Goal: Task Accomplishment & Management: Manage account settings

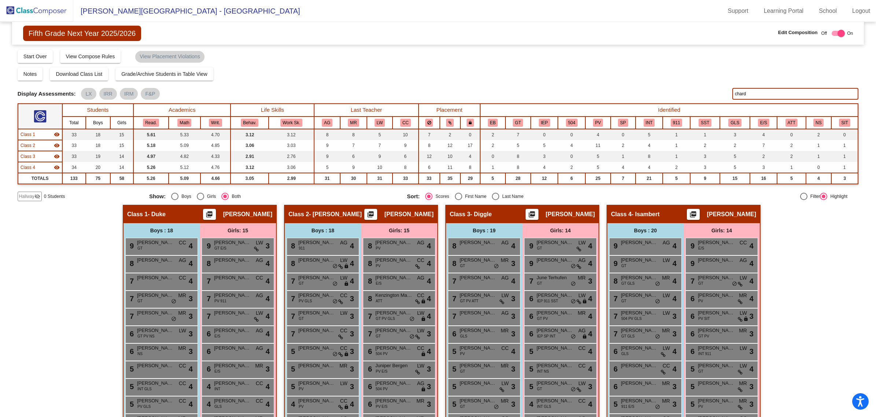
scroll to position [69, 0]
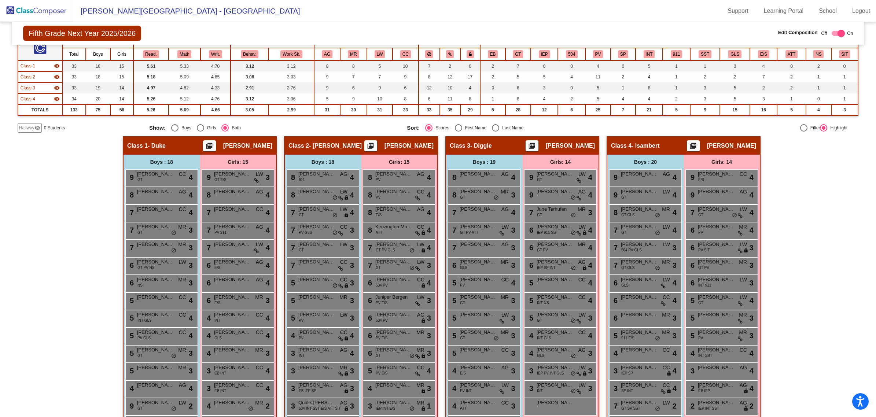
click at [36, 7] on img at bounding box center [36, 11] width 73 height 22
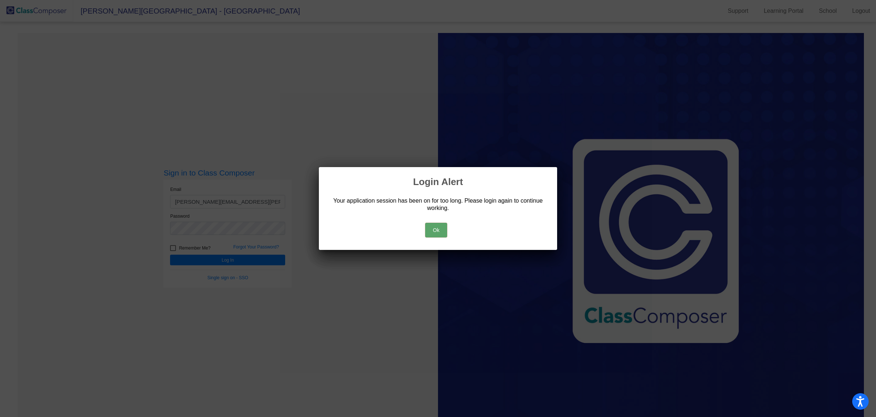
click at [433, 230] on button "Ok" at bounding box center [436, 230] width 22 height 15
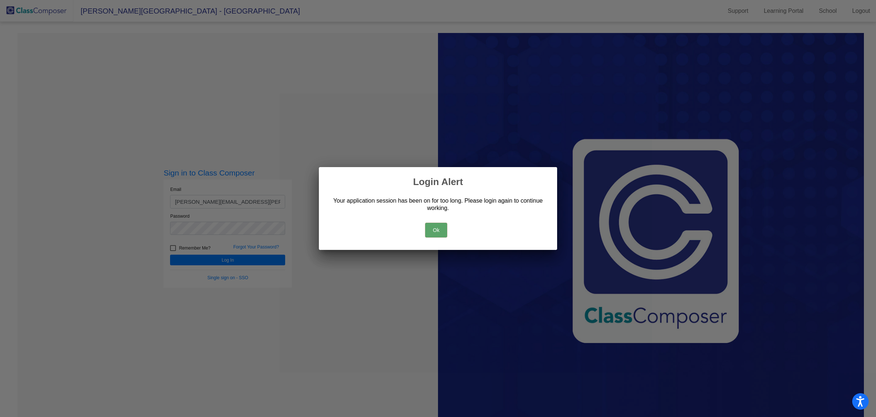
click at [432, 234] on button "Ok" at bounding box center [436, 230] width 22 height 15
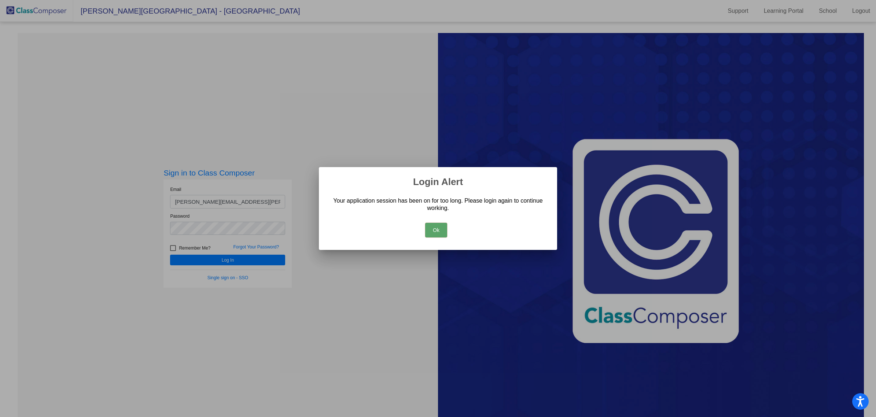
click at [433, 228] on button "Ok" at bounding box center [436, 230] width 22 height 15
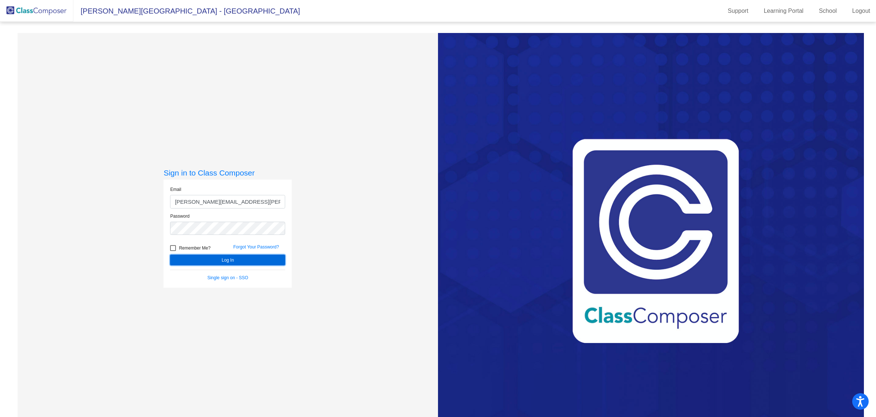
click at [246, 265] on button "Log In" at bounding box center [227, 260] width 115 height 11
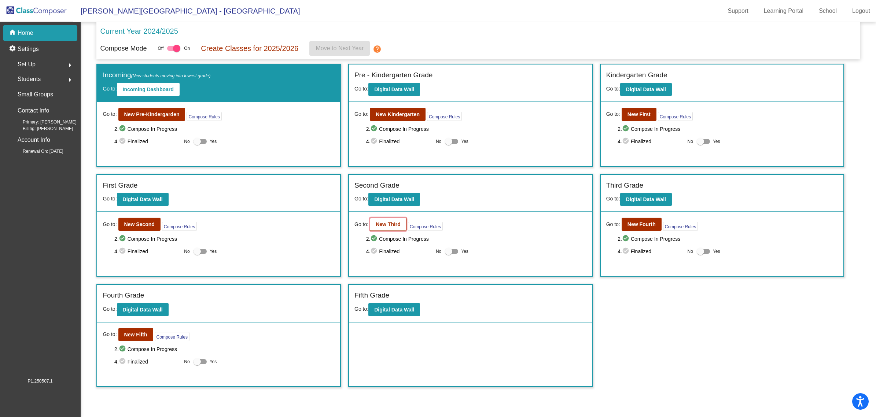
click at [393, 224] on b "New Third" at bounding box center [388, 224] width 25 height 6
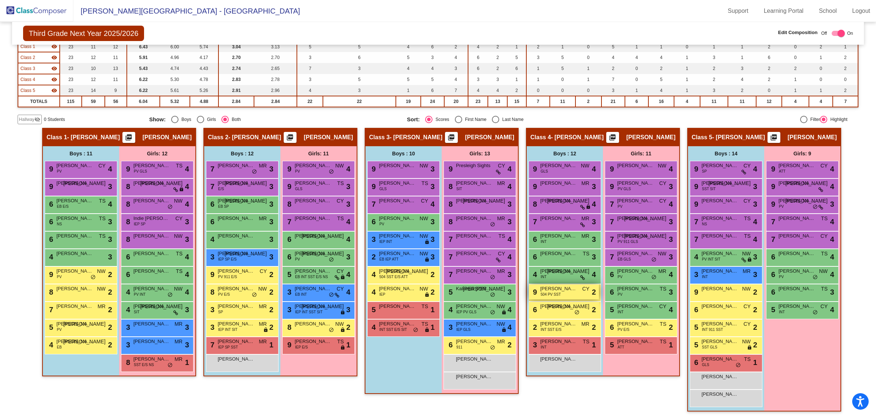
scroll to position [0, 0]
click at [557, 202] on span "[PERSON_NAME]" at bounding box center [558, 200] width 37 height 7
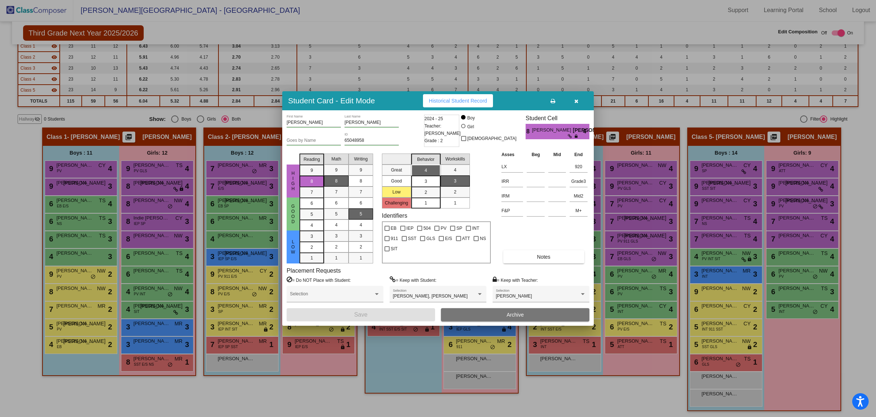
click at [578, 101] on button "button" at bounding box center [575, 100] width 23 height 13
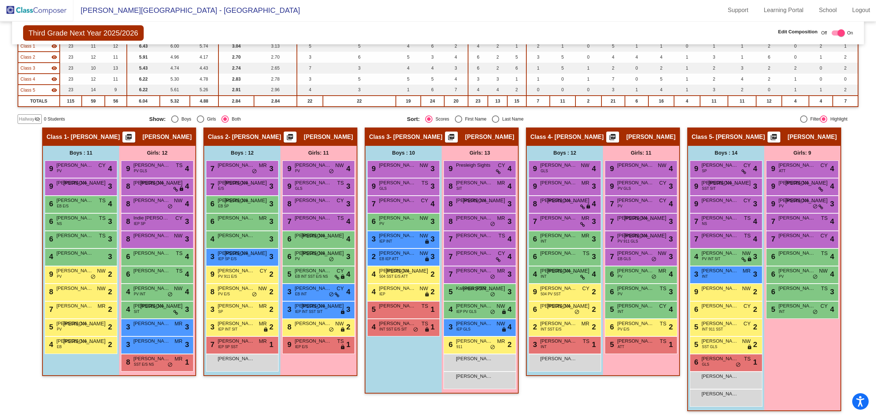
scroll to position [0, 0]
click at [563, 307] on span "[PERSON_NAME]" at bounding box center [558, 306] width 37 height 7
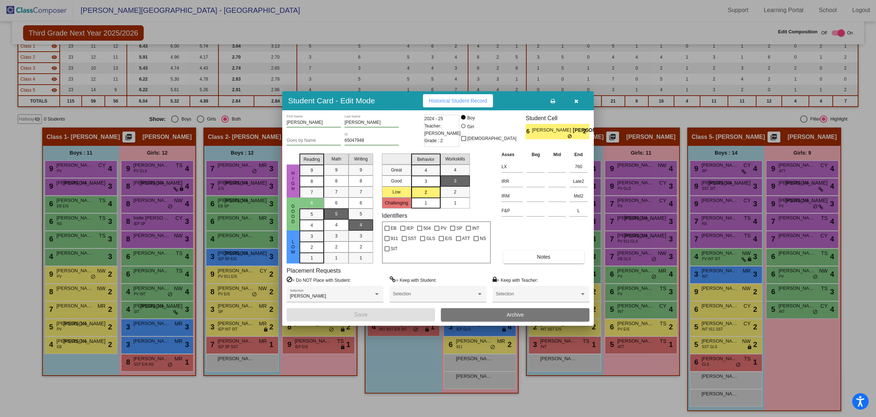
click at [580, 100] on button "button" at bounding box center [575, 100] width 23 height 13
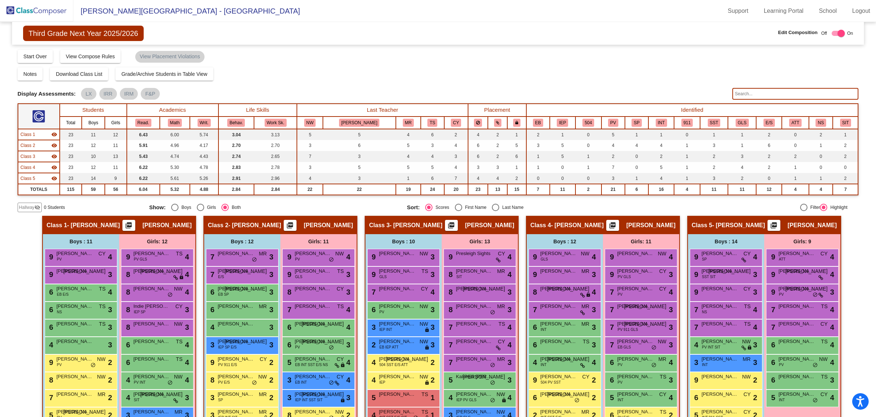
drag, startPoint x: 32, startPoint y: 9, endPoint x: 41, endPoint y: 10, distance: 9.6
click at [32, 9] on img at bounding box center [36, 11] width 73 height 22
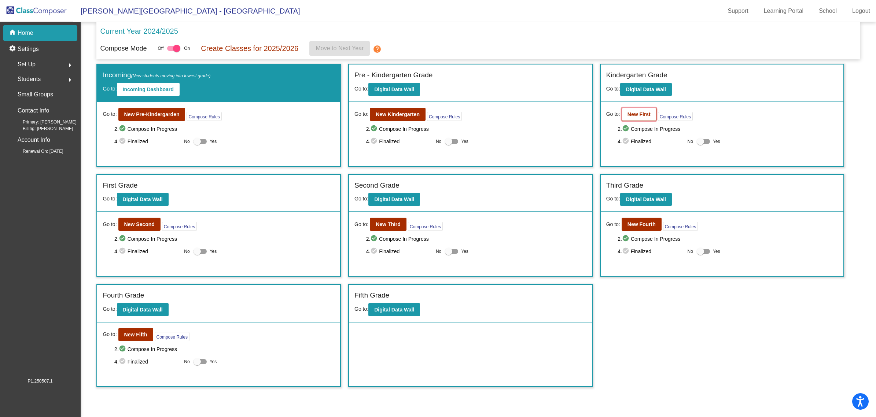
click at [626, 109] on button "New First" at bounding box center [638, 114] width 35 height 13
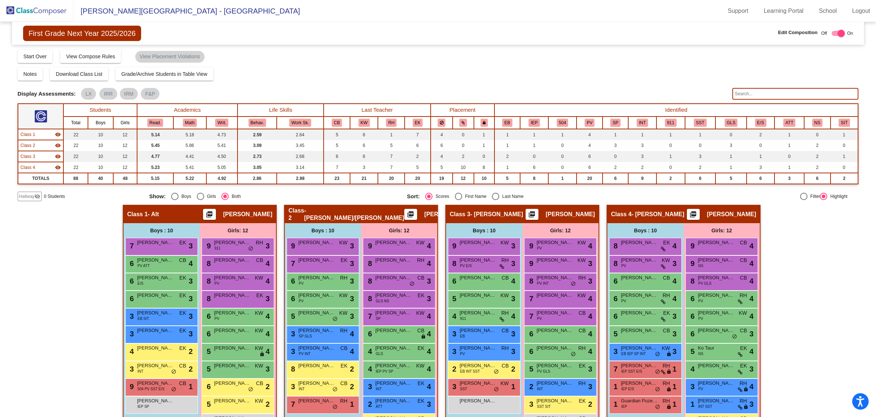
click at [763, 92] on input "text" at bounding box center [795, 94] width 126 height 12
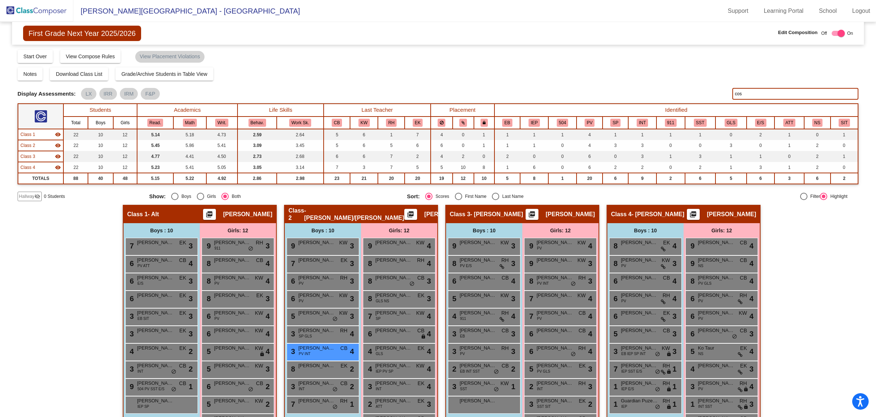
type input "cos"
click at [830, 270] on div "Hallway - Hallway Class picture_as_pdf Add Student First Name Last Name Student…" at bounding box center [438, 333] width 840 height 256
click at [22, 8] on img at bounding box center [36, 11] width 73 height 22
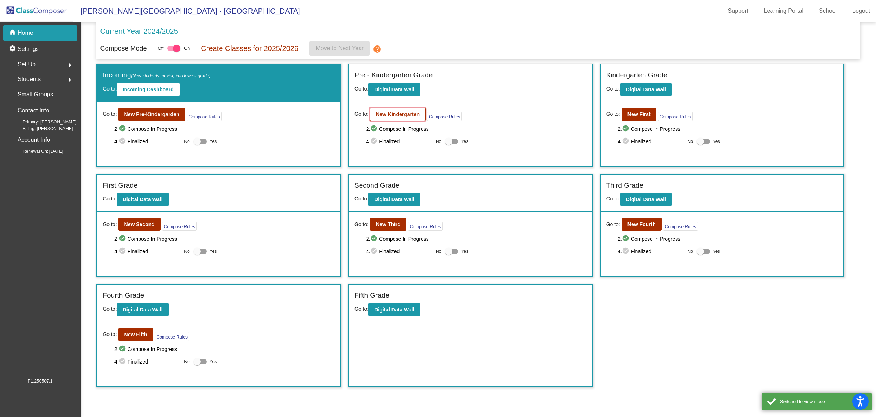
click at [385, 112] on b "New Kindergarten" at bounding box center [398, 114] width 44 height 6
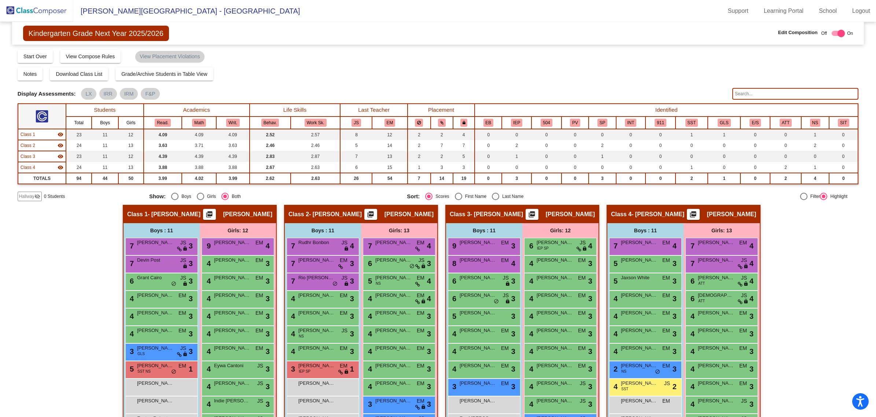
click at [49, 10] on img at bounding box center [36, 11] width 73 height 22
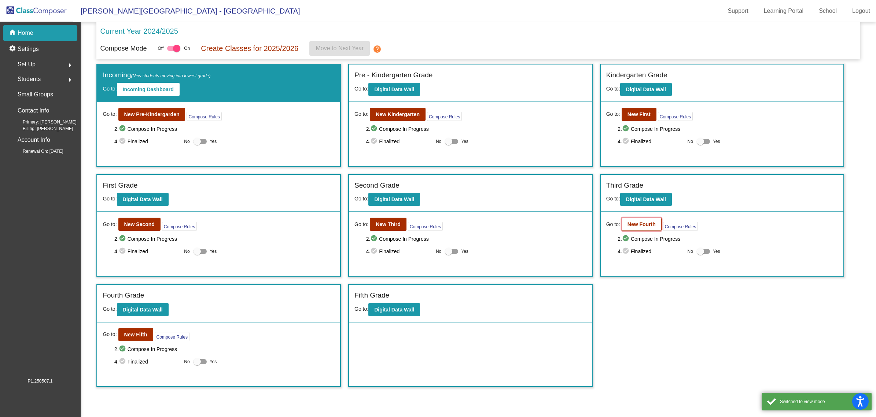
click at [647, 224] on b "New Fourth" at bounding box center [641, 224] width 28 height 6
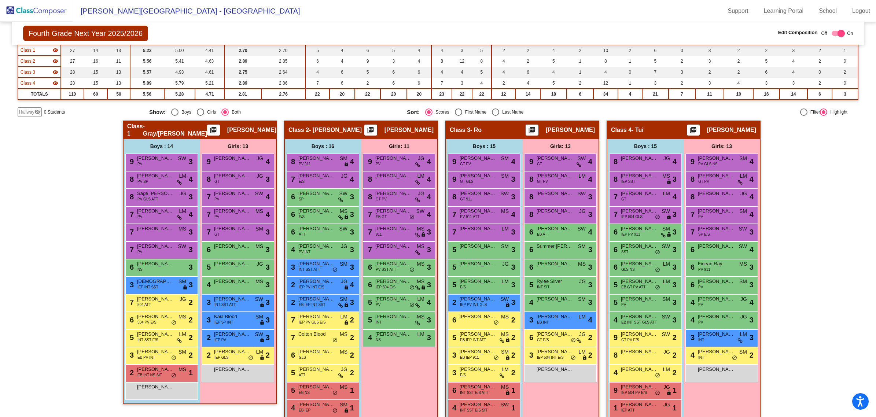
scroll to position [92, 0]
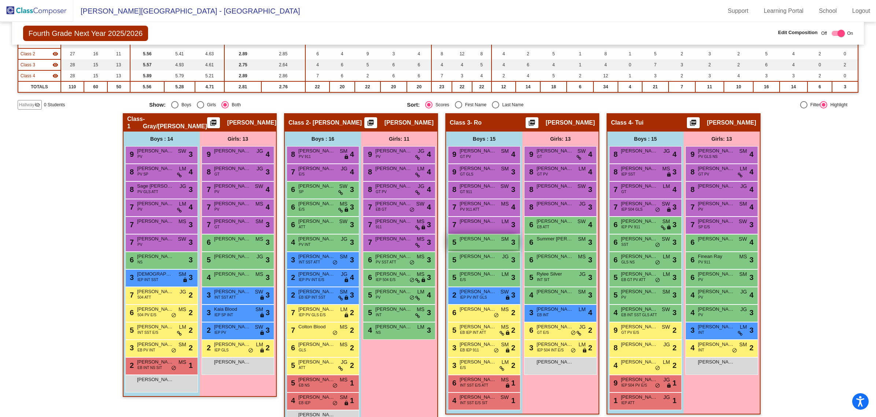
click at [496, 242] on div "5 Christopher Warner SM lock do_not_disturb_alt 3" at bounding box center [483, 241] width 70 height 15
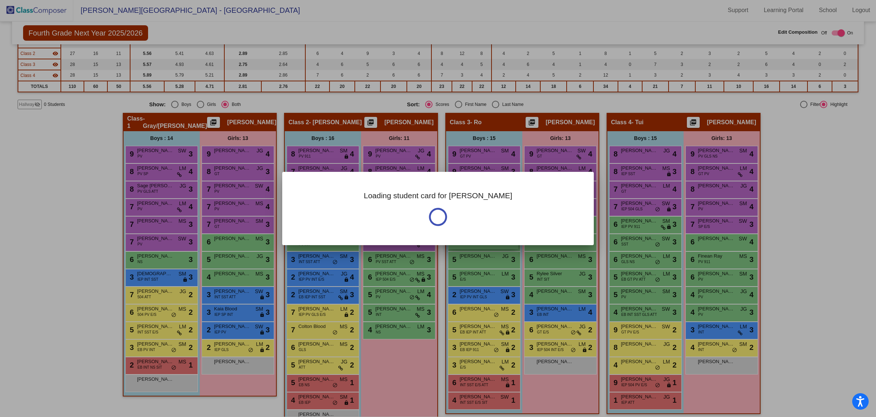
scroll to position [0, 0]
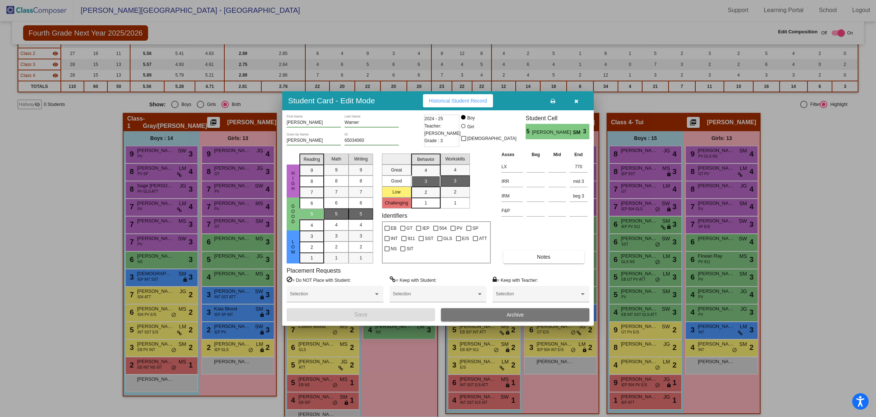
click at [579, 98] on button "button" at bounding box center [575, 100] width 23 height 13
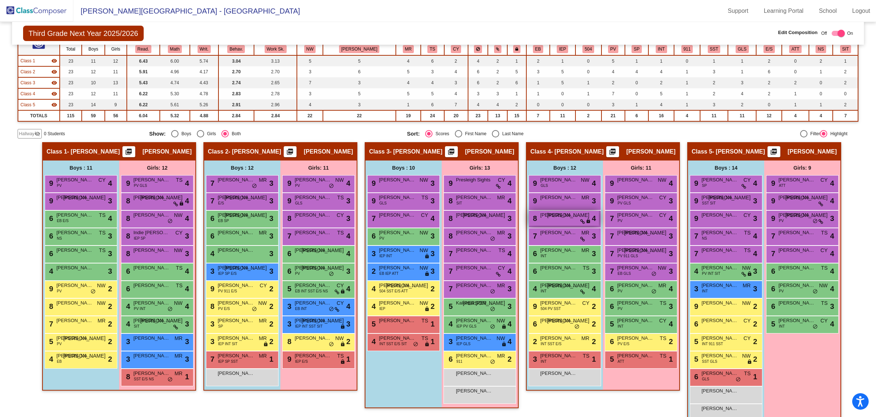
scroll to position [88, 0]
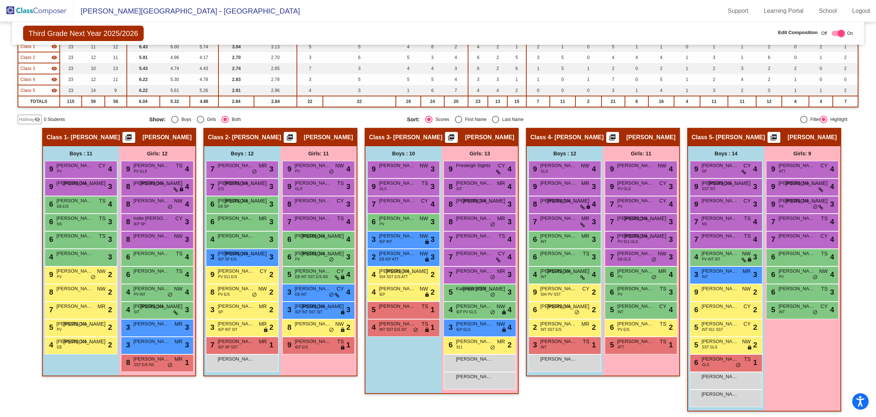
click at [41, 9] on img at bounding box center [36, 11] width 73 height 22
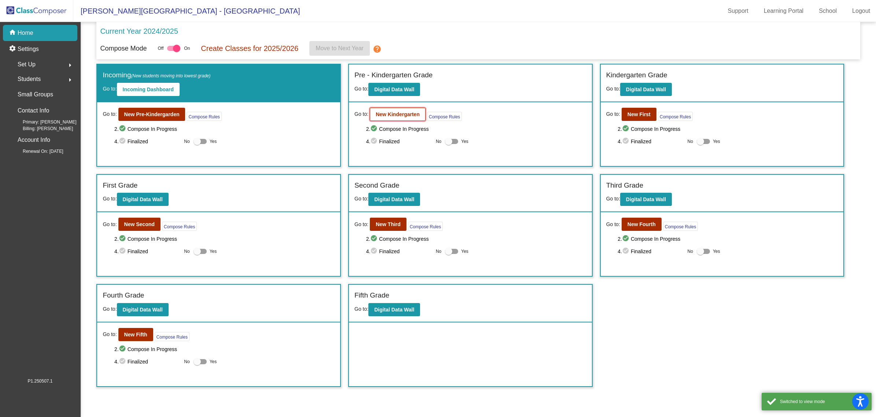
click at [404, 117] on button "New Kindergarten" at bounding box center [398, 114] width 56 height 13
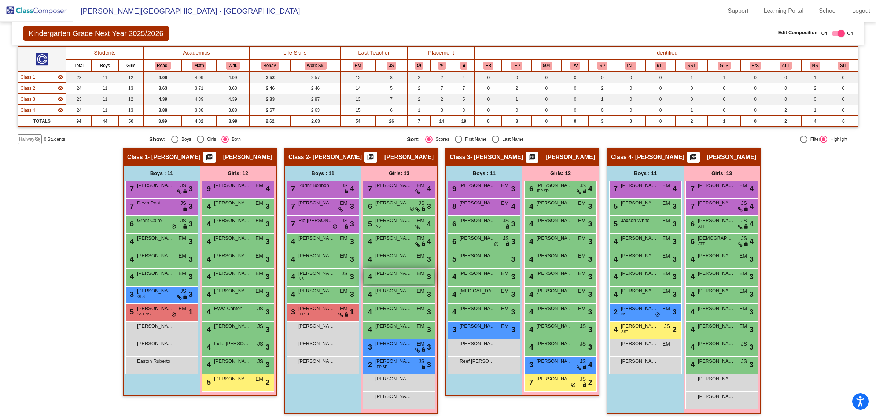
scroll to position [59, 0]
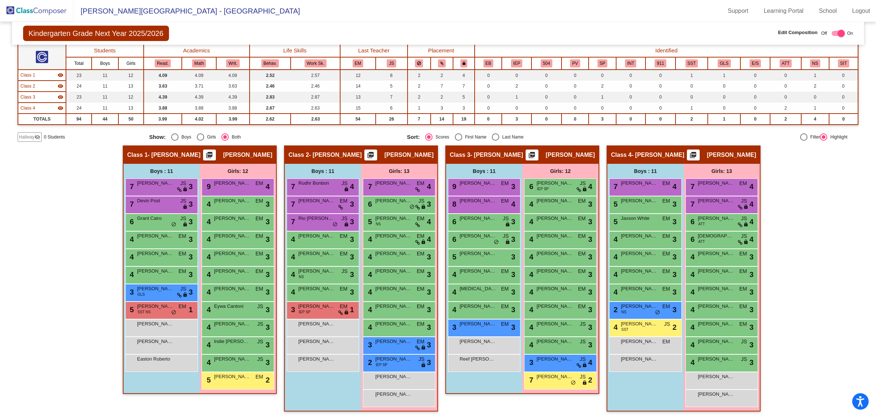
click at [26, 13] on img at bounding box center [36, 11] width 73 height 22
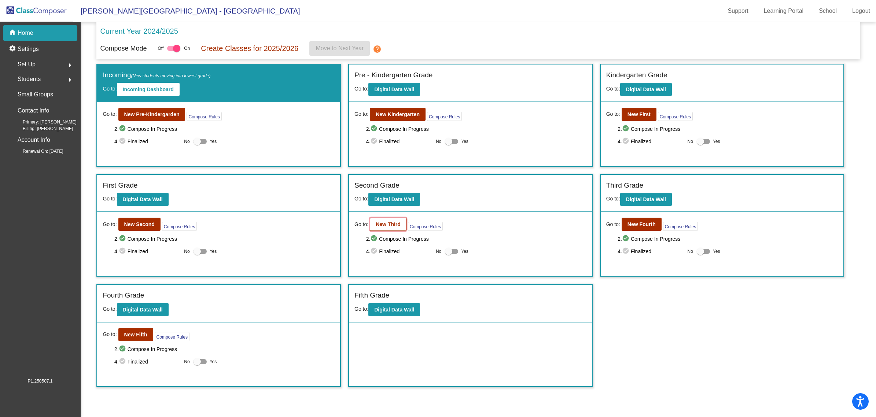
click at [384, 222] on b "New Third" at bounding box center [388, 224] width 25 height 6
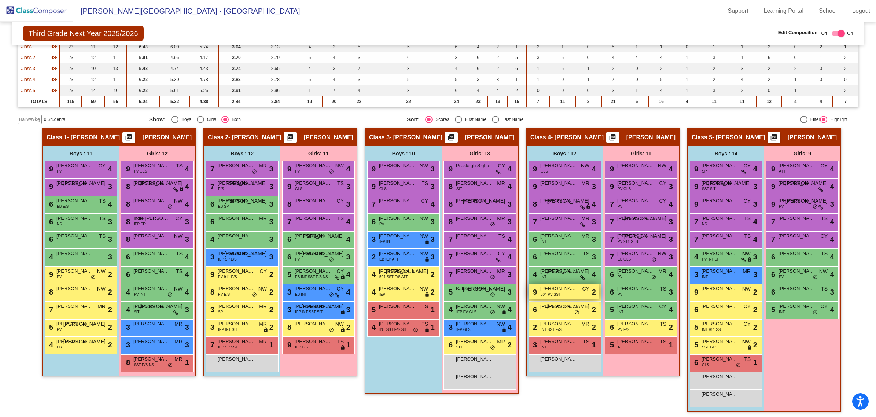
scroll to position [0, 0]
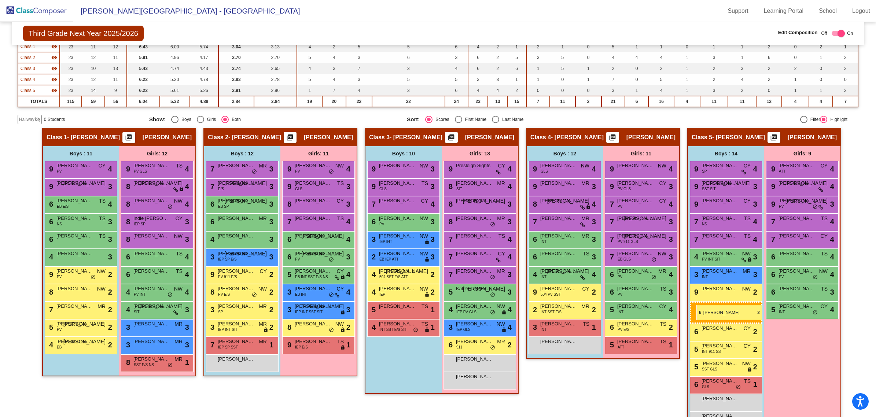
drag, startPoint x: 556, startPoint y: 311, endPoint x: 696, endPoint y: 305, distance: 140.4
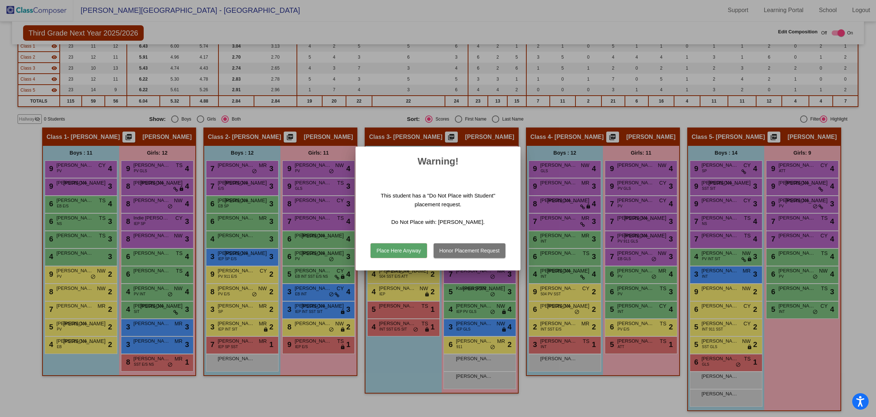
click at [472, 251] on button "Honor Placement Request" at bounding box center [469, 250] width 72 height 15
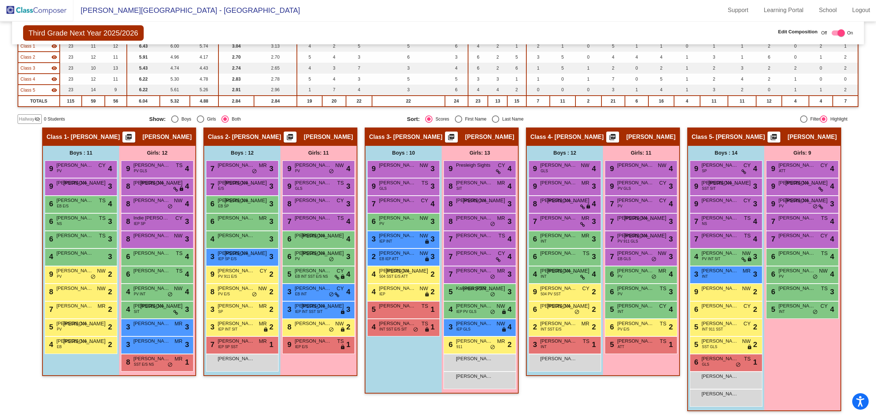
scroll to position [0, 0]
click at [561, 252] on div "6 [PERSON_NAME] JO lock do_not_disturb_alt 2" at bounding box center [564, 309] width 70 height 15
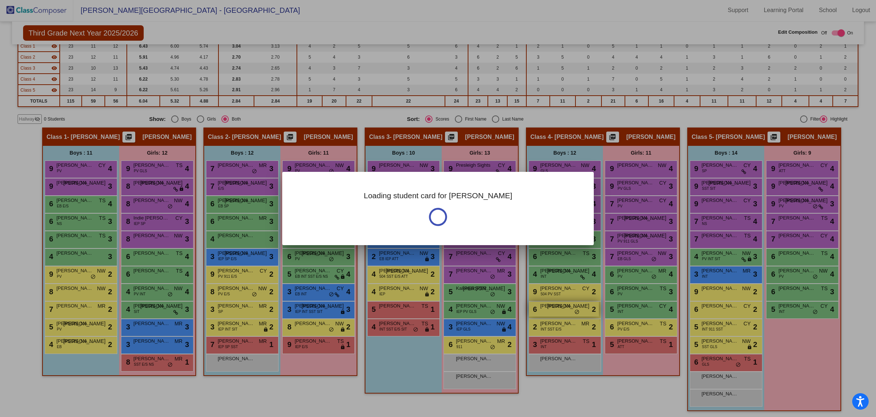
scroll to position [0, 0]
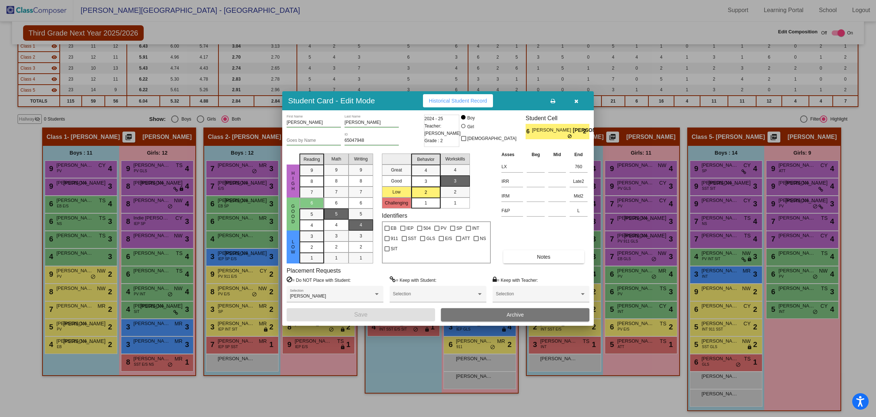
click at [577, 101] on icon "button" at bounding box center [576, 101] width 4 height 5
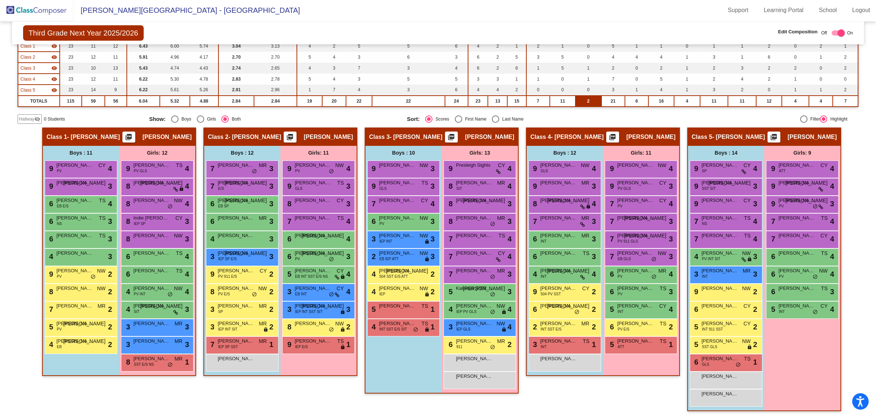
scroll to position [0, 0]
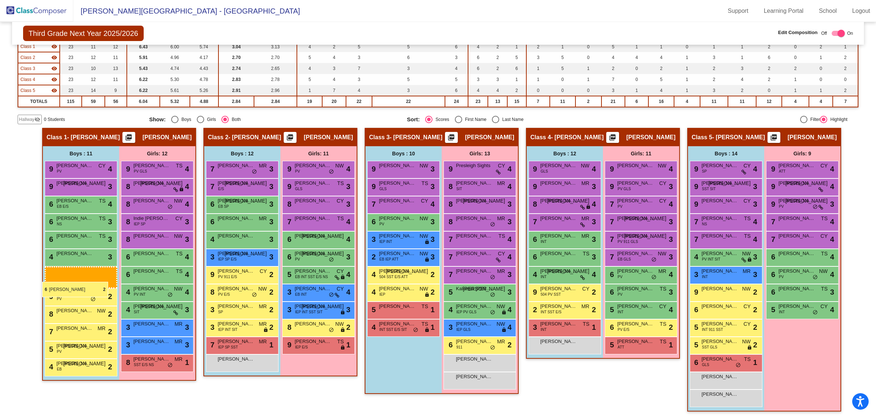
drag, startPoint x: 551, startPoint y: 308, endPoint x: 42, endPoint y: 281, distance: 509.9
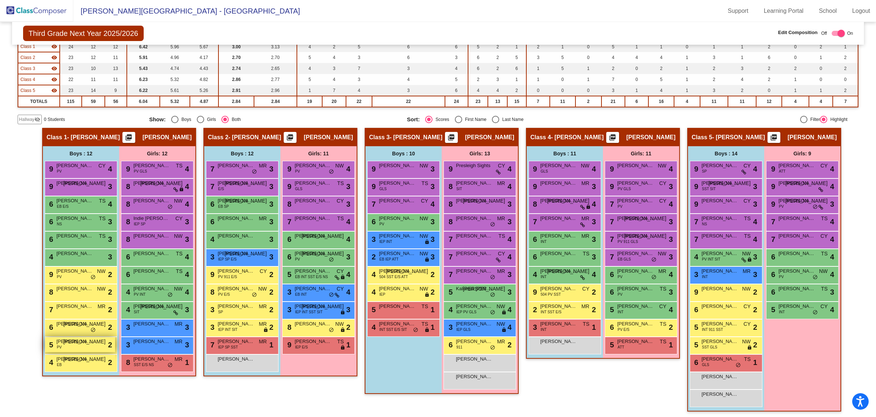
click at [62, 252] on div "5 [PERSON_NAME] PV JO lock do_not_disturb_alt 2" at bounding box center [80, 344] width 70 height 15
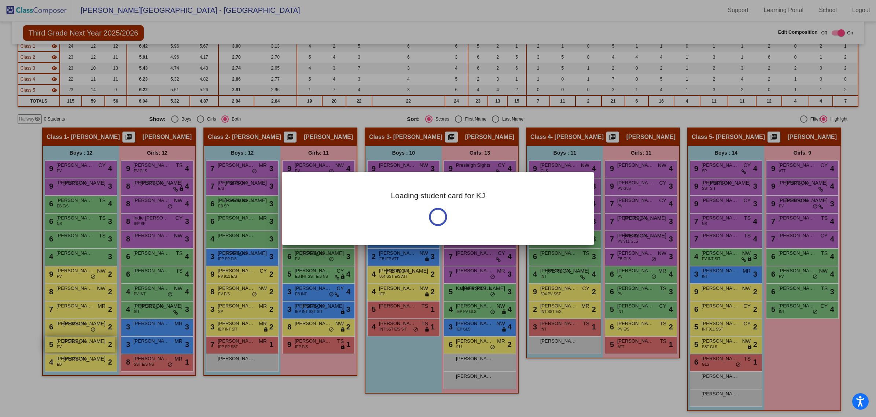
scroll to position [0, 0]
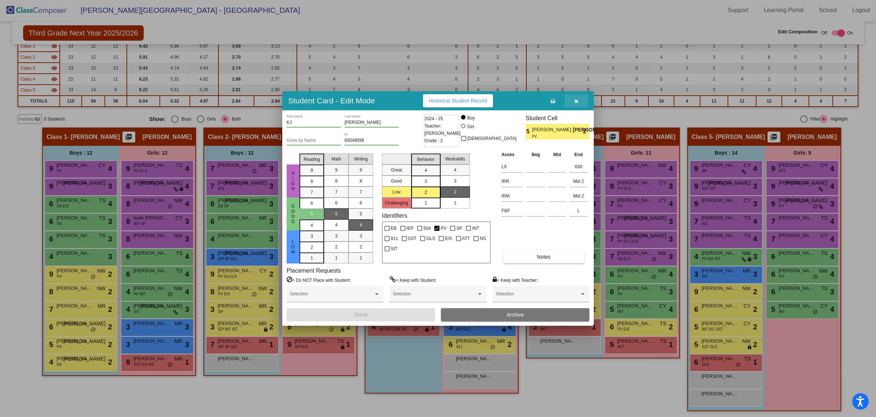
click at [579, 100] on button "button" at bounding box center [575, 100] width 23 height 13
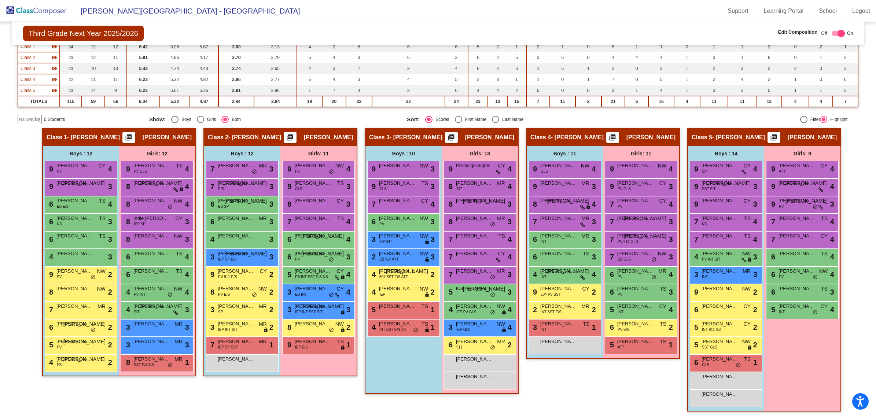
scroll to position [0, 0]
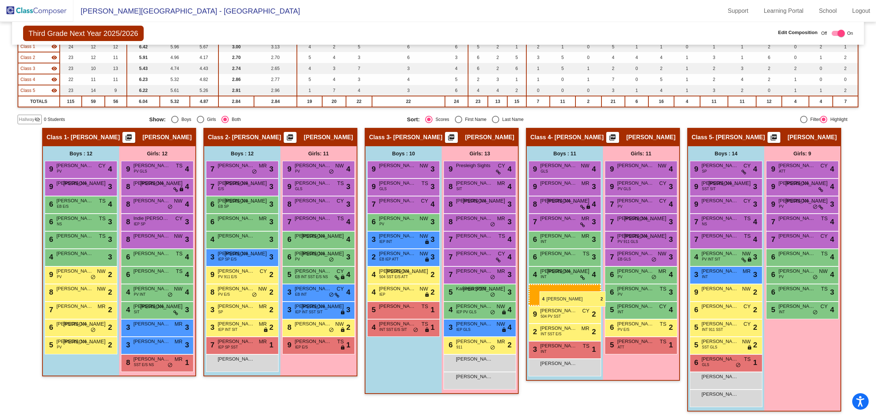
drag, startPoint x: 71, startPoint y: 361, endPoint x: 539, endPoint y: 291, distance: 473.1
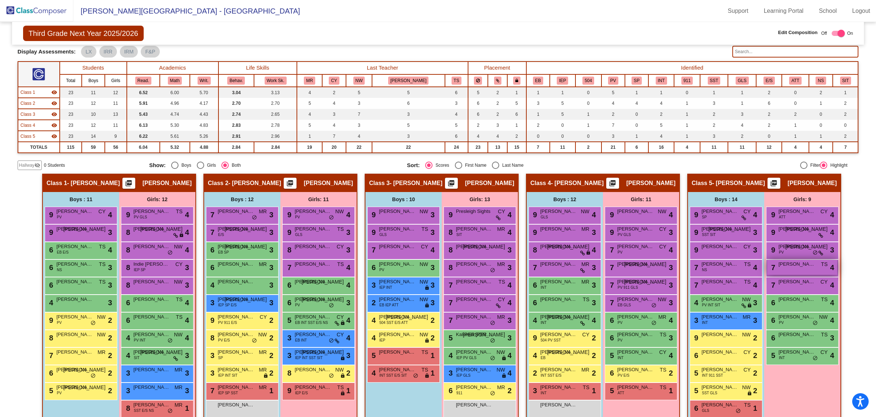
scroll to position [88, 0]
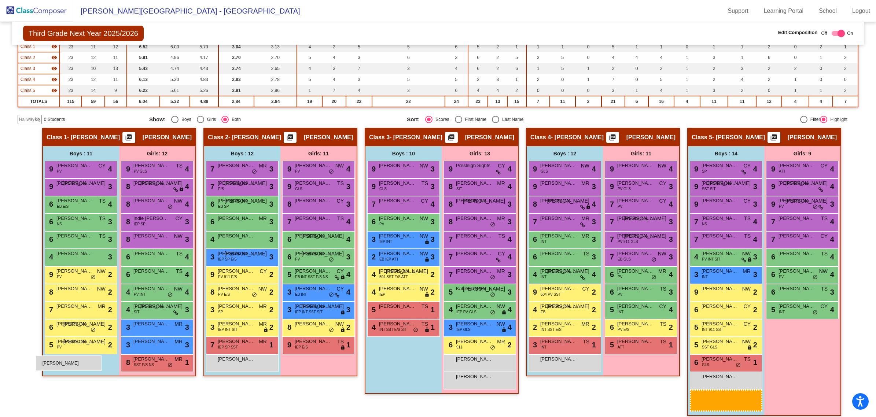
drag, startPoint x: 724, startPoint y: 395, endPoint x: 37, endPoint y: 354, distance: 688.5
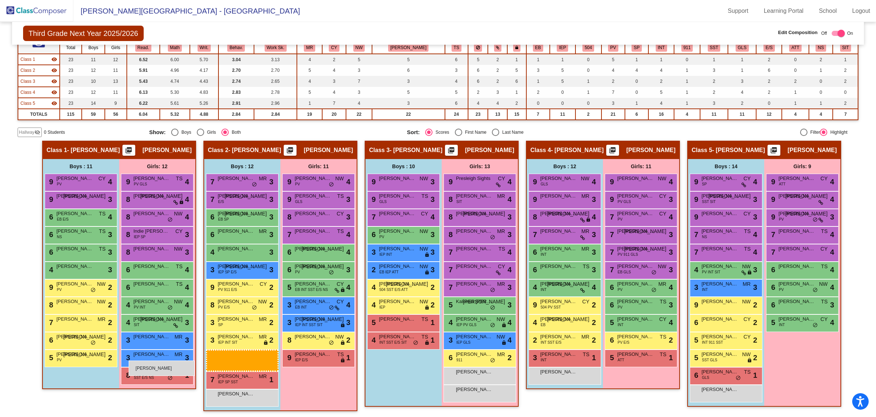
scroll to position [71, 0]
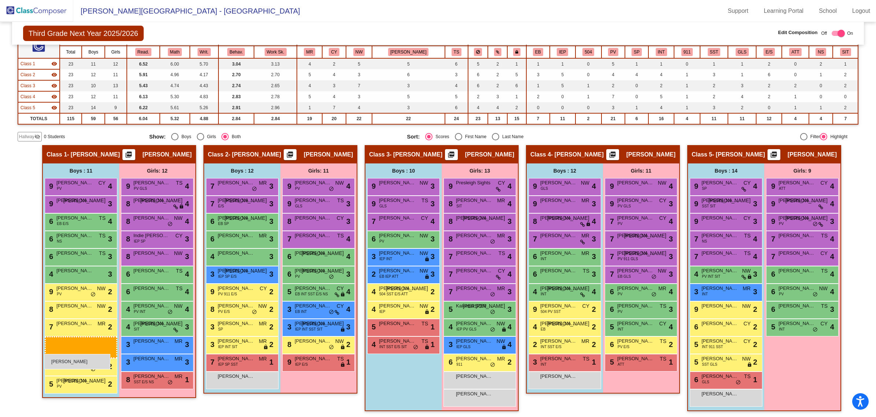
drag, startPoint x: 709, startPoint y: 372, endPoint x: 44, endPoint y: 354, distance: 664.8
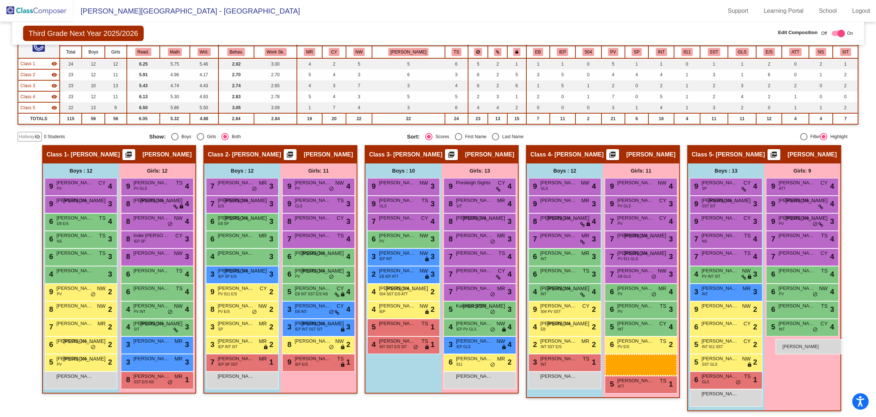
drag, startPoint x: 472, startPoint y: 381, endPoint x: 775, endPoint y: 339, distance: 306.6
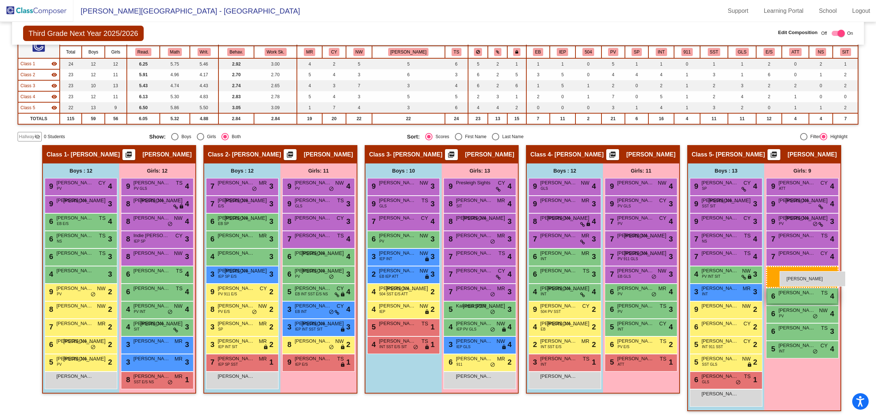
drag, startPoint x: 463, startPoint y: 374, endPoint x: 777, endPoint y: 270, distance: 331.3
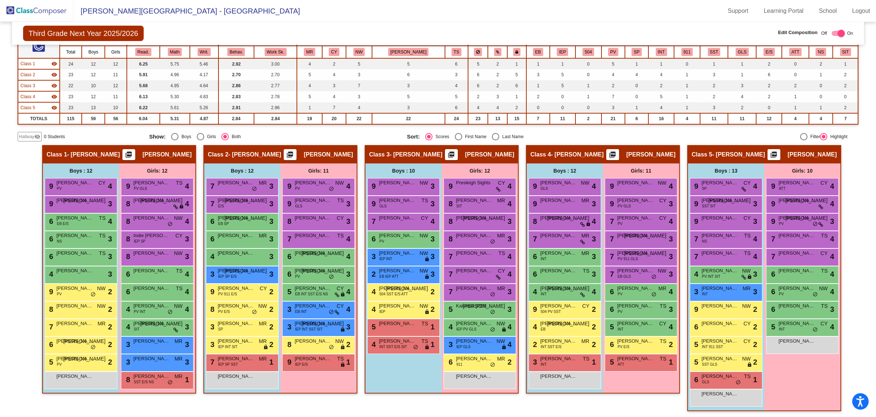
drag, startPoint x: 17, startPoint y: 12, endPoint x: 44, endPoint y: 8, distance: 26.9
click at [17, 12] on img at bounding box center [36, 11] width 73 height 22
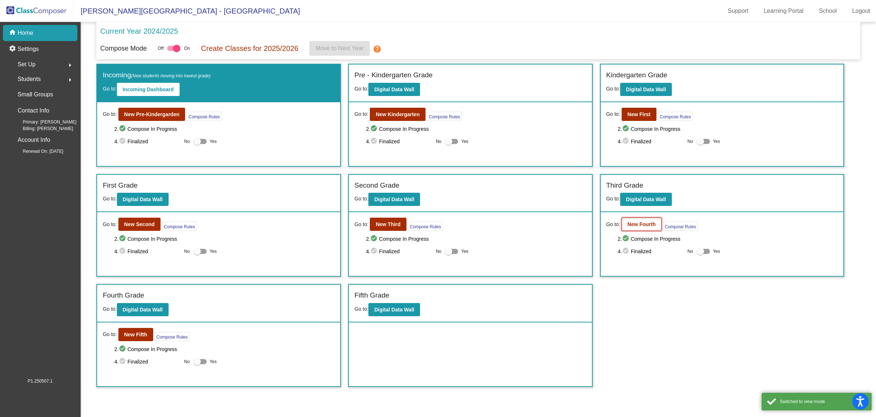
click at [586, 222] on b "New Fourth" at bounding box center [641, 224] width 28 height 6
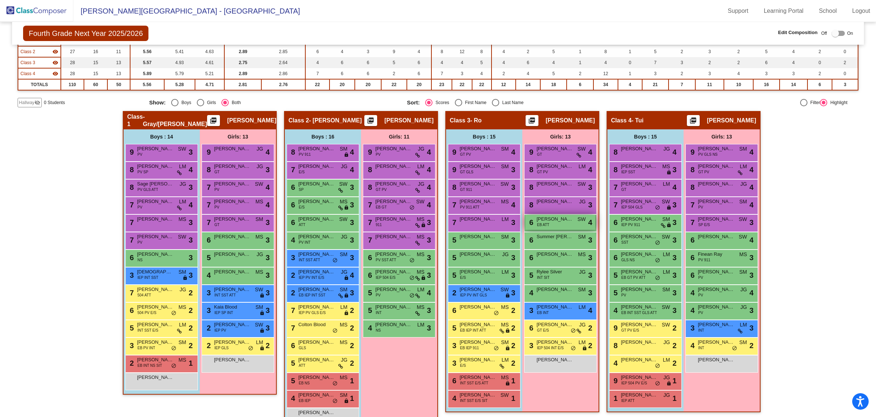
scroll to position [112, 0]
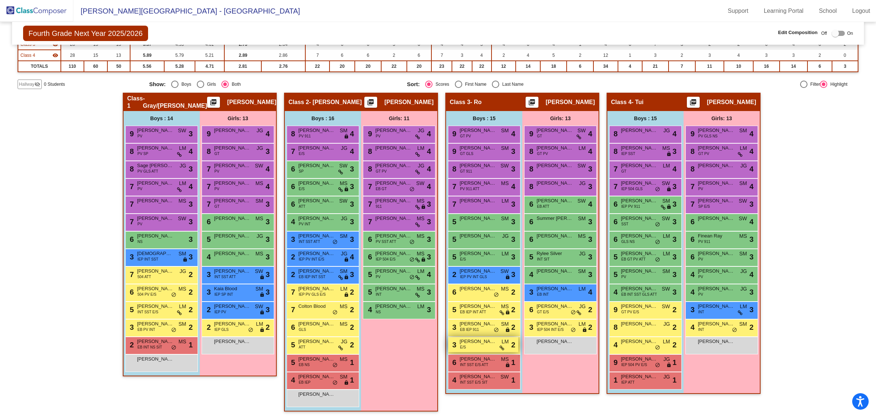
click at [478, 252] on div "3 [DEMOGRAPHIC_DATA][PERSON_NAME] [PERSON_NAME] E/S LM lock do_not_disturb_alt 2" at bounding box center [483, 344] width 70 height 15
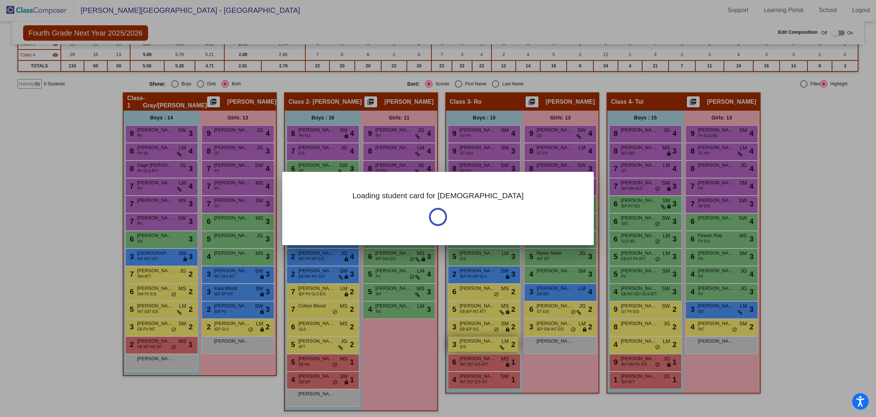
scroll to position [0, 0]
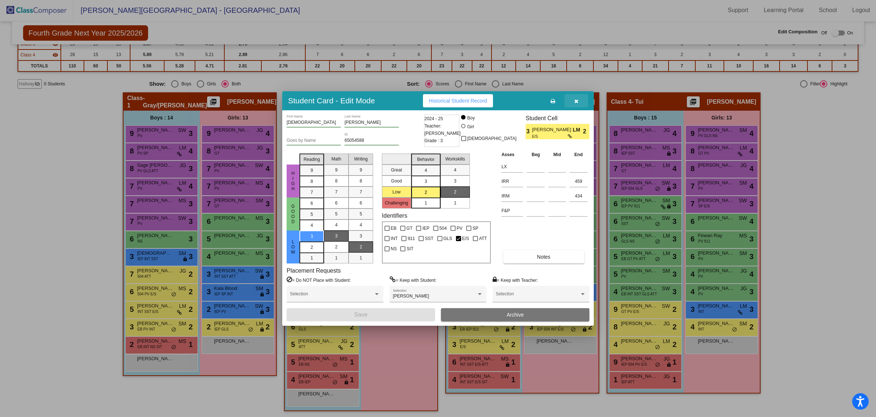
click at [579, 97] on button "button" at bounding box center [575, 100] width 23 height 13
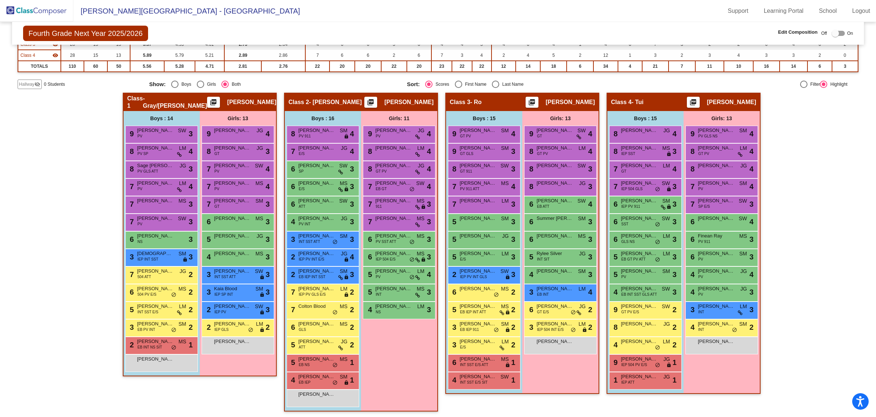
scroll to position [0, 0]
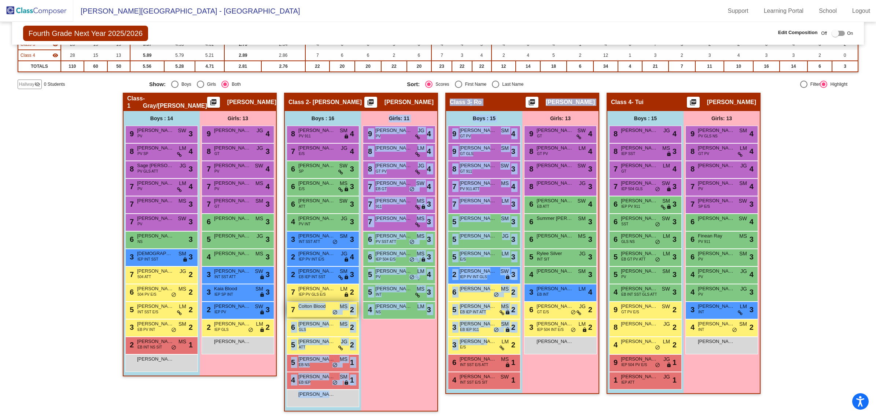
drag, startPoint x: 477, startPoint y: 343, endPoint x: 528, endPoint y: 347, distance: 50.8
click at [336, 252] on div "Hallway - Hallway Class picture_as_pdf Add Student First Name Last Name Student…" at bounding box center [438, 256] width 840 height 326
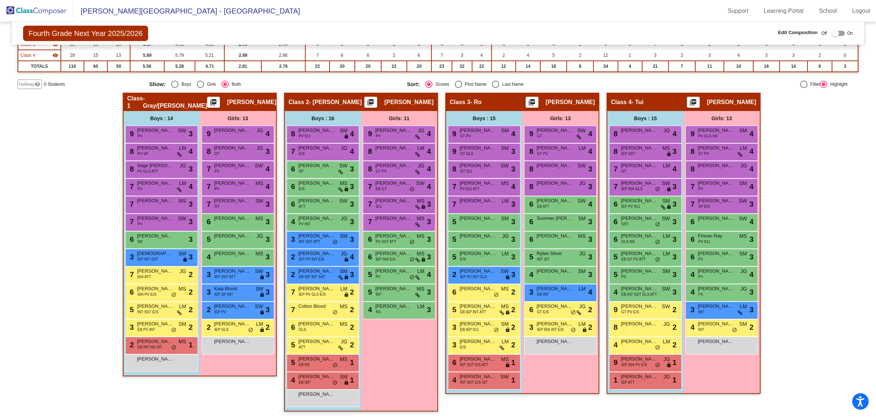
click at [0, 0] on div "Girls: 13 9 [PERSON_NAME] GT SW lock do_not_disturb_alt 4 8 [PERSON_NAME] GT PV…" at bounding box center [0, 0] width 0 height 0
drag, startPoint x: 495, startPoint y: 346, endPoint x: 467, endPoint y: 343, distance: 27.3
click at [467, 252] on div "3 [DEMOGRAPHIC_DATA][PERSON_NAME] [PERSON_NAME] E/S LM lock do_not_disturb_alt 2" at bounding box center [483, 344] width 70 height 15
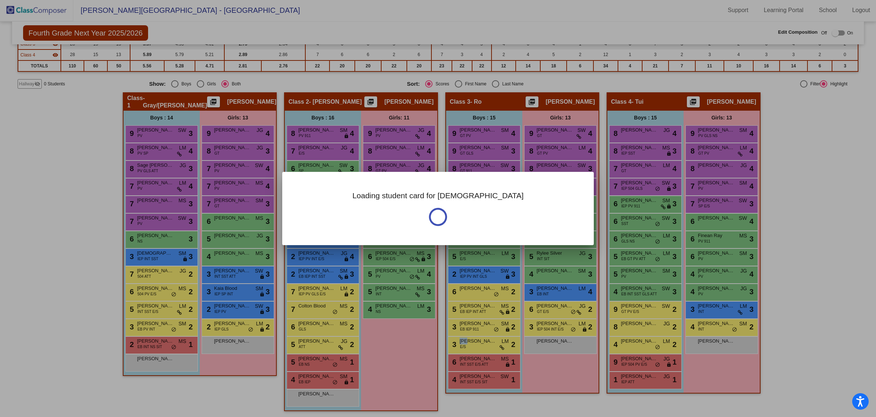
scroll to position [0, 0]
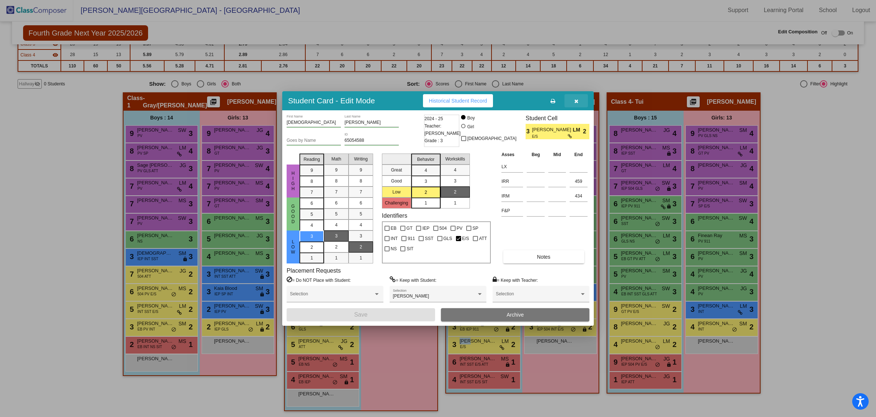
click at [573, 102] on button "button" at bounding box center [575, 100] width 23 height 13
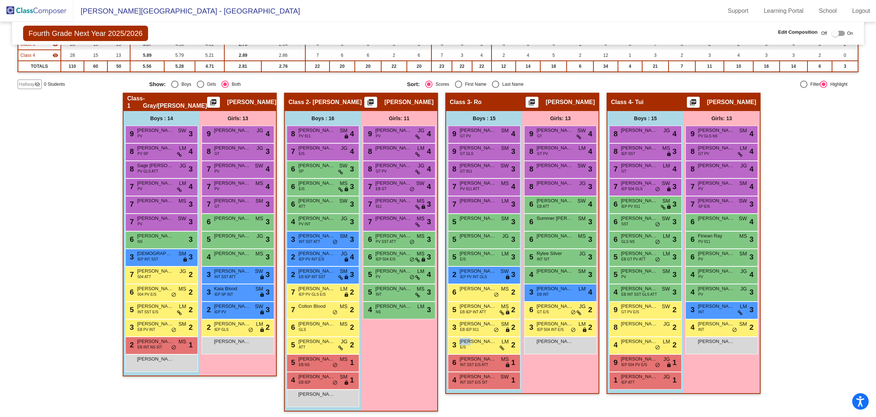
scroll to position [0, 0]
click at [496, 252] on div "3 [DEMOGRAPHIC_DATA][PERSON_NAME] [PERSON_NAME] E/S LM lock do_not_disturb_alt 2" at bounding box center [483, 344] width 70 height 15
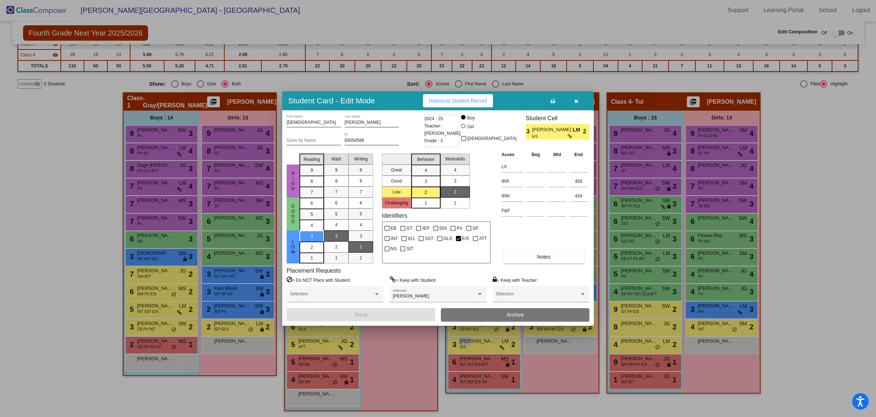
click at [581, 99] on button "button" at bounding box center [575, 100] width 23 height 13
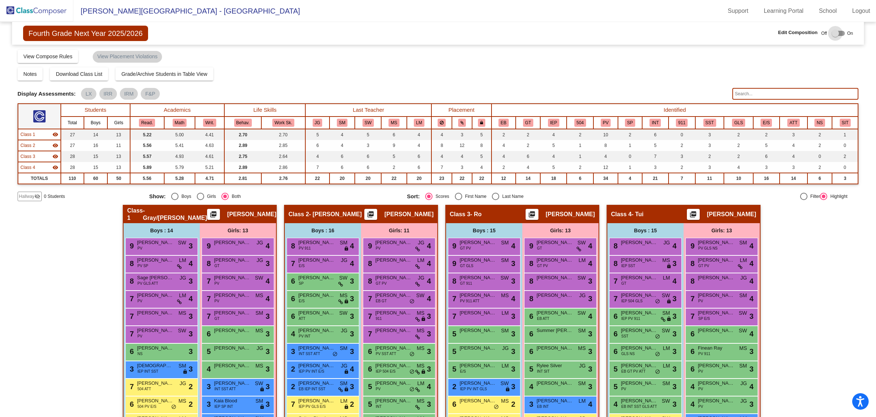
click at [586, 32] on div at bounding box center [834, 33] width 7 height 7
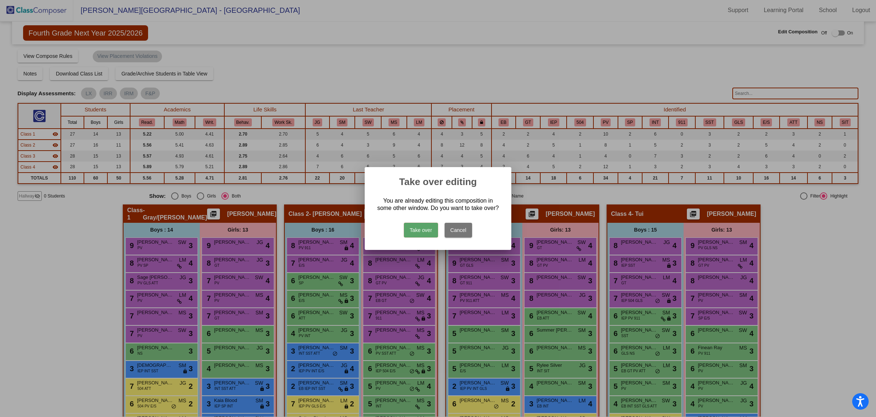
drag, startPoint x: 426, startPoint y: 231, endPoint x: 435, endPoint y: 231, distance: 8.8
click at [427, 231] on button "Take over" at bounding box center [421, 230] width 34 height 15
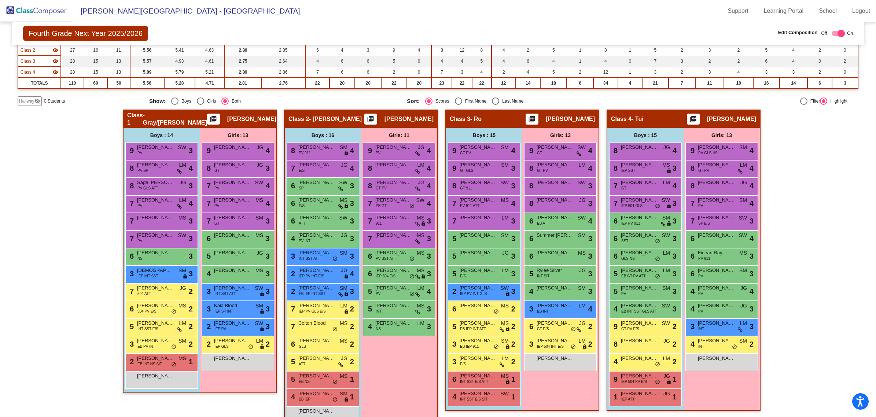
scroll to position [112, 0]
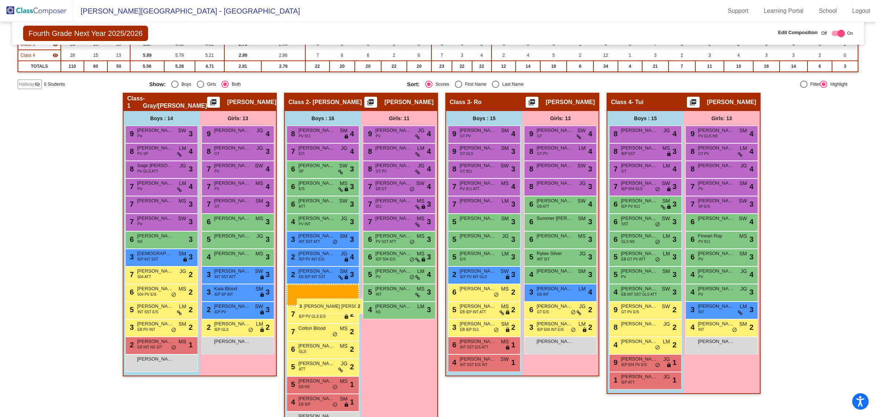
drag, startPoint x: 474, startPoint y: 345, endPoint x: 296, endPoint y: 299, distance: 183.6
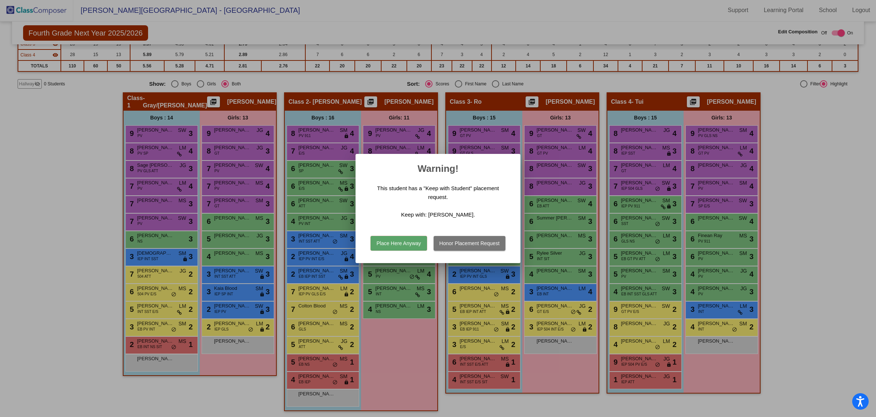
click at [410, 241] on button "Place Here Anyway" at bounding box center [398, 243] width 56 height 15
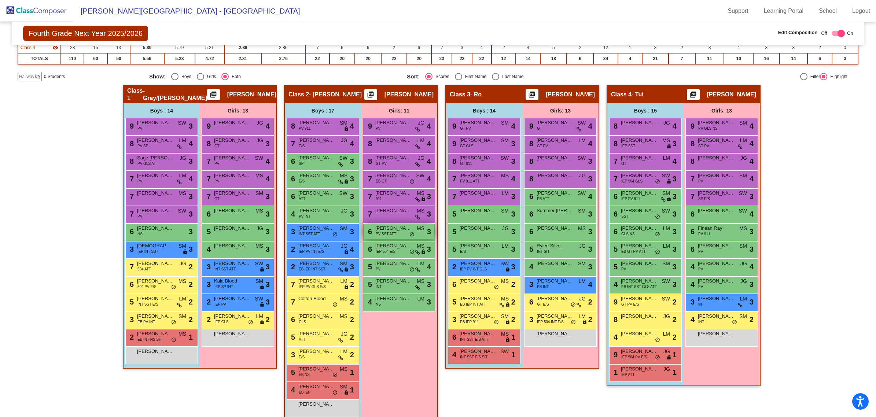
scroll to position [130, 0]
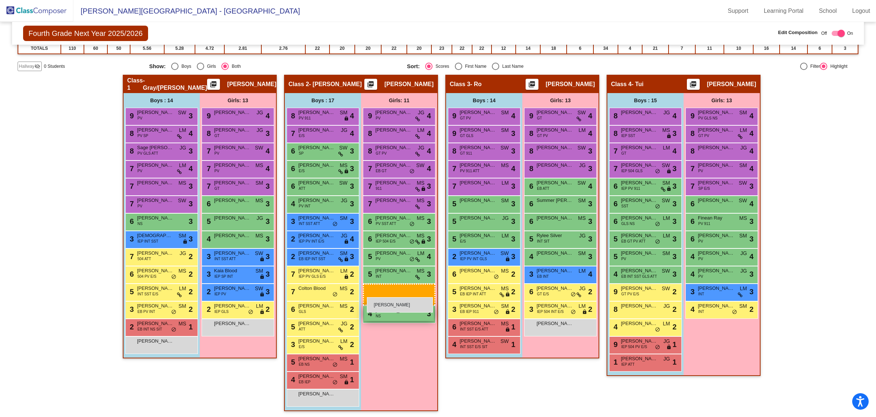
drag, startPoint x: 720, startPoint y: 327, endPoint x: 365, endPoint y: 295, distance: 356.0
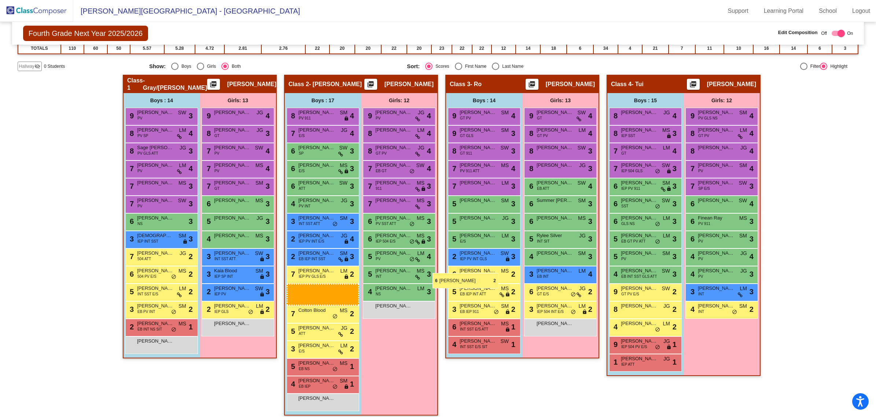
scroll to position [112, 0]
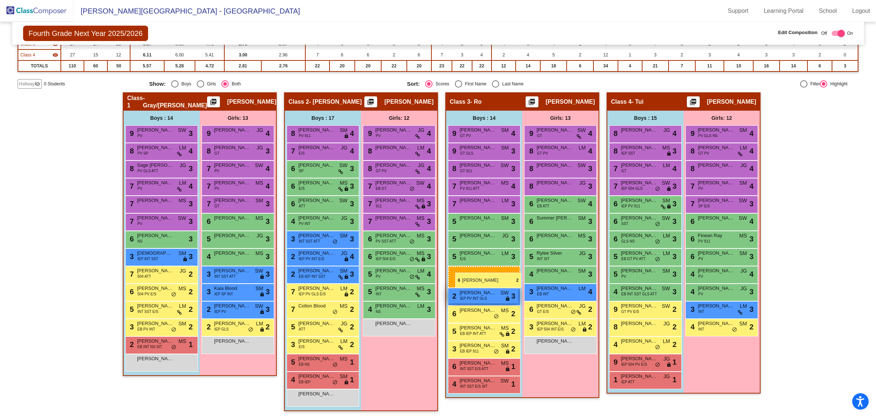
drag, startPoint x: 334, startPoint y: 310, endPoint x: 455, endPoint y: 277, distance: 125.6
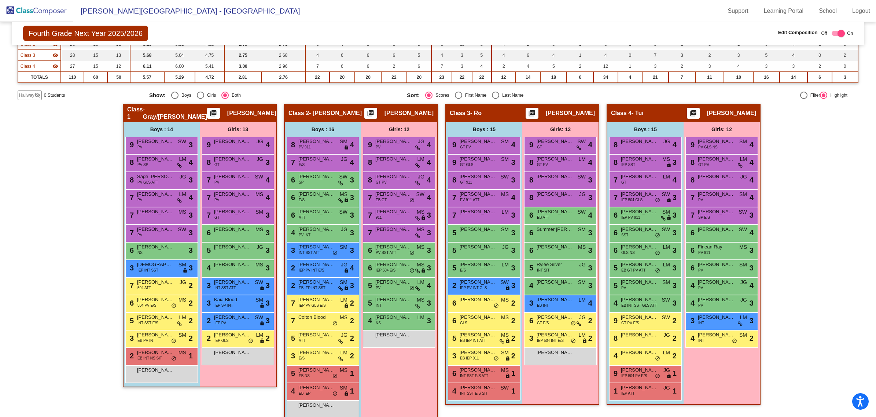
scroll to position [112, 0]
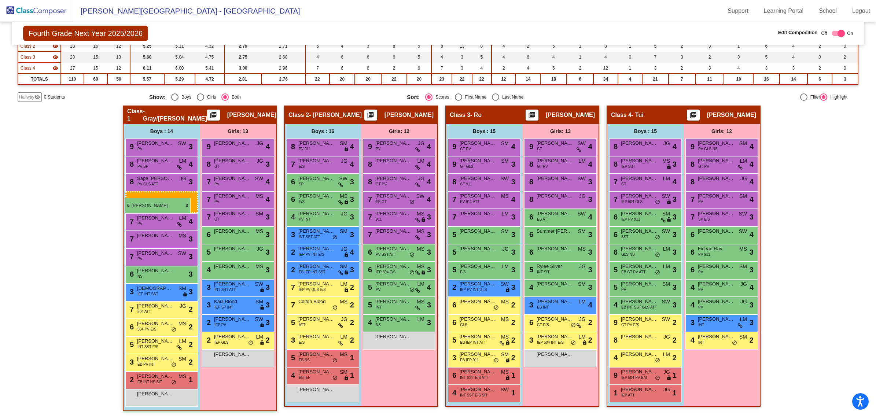
drag, startPoint x: 323, startPoint y: 199, endPoint x: 123, endPoint y: 197, distance: 199.7
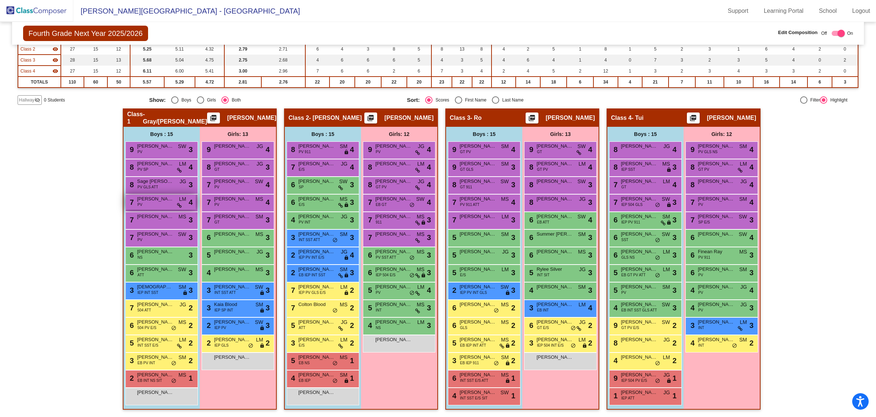
scroll to position [95, 0]
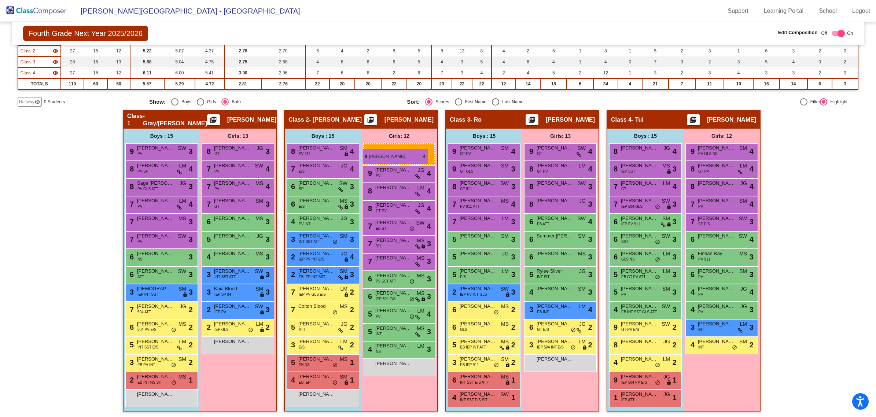
drag, startPoint x: 241, startPoint y: 151, endPoint x: 363, endPoint y: 149, distance: 122.4
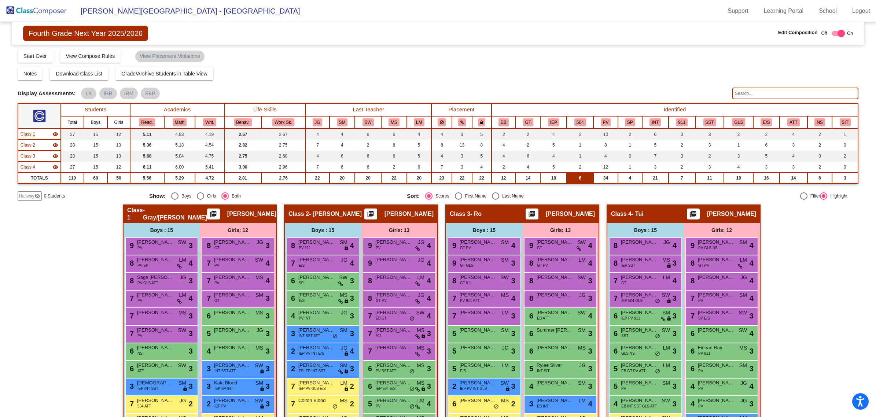
scroll to position [0, 0]
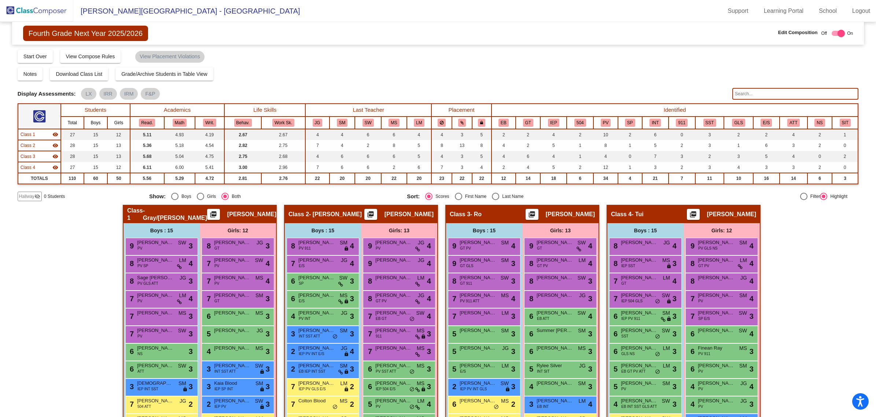
click at [37, 9] on img at bounding box center [36, 11] width 73 height 22
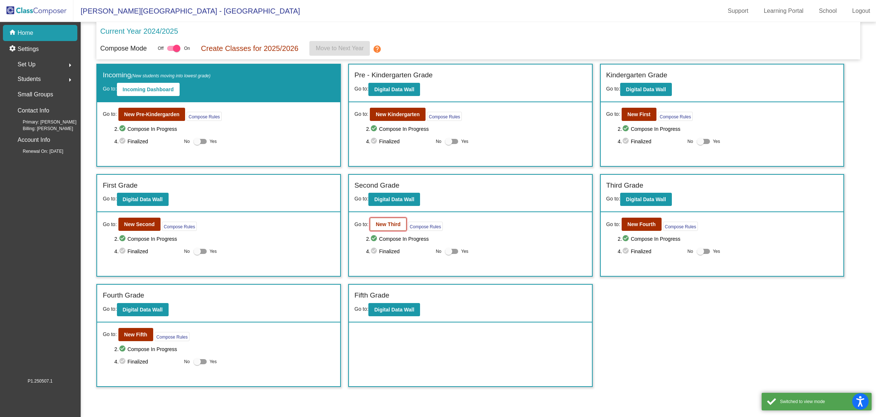
click at [382, 225] on b "New Third" at bounding box center [388, 224] width 25 height 6
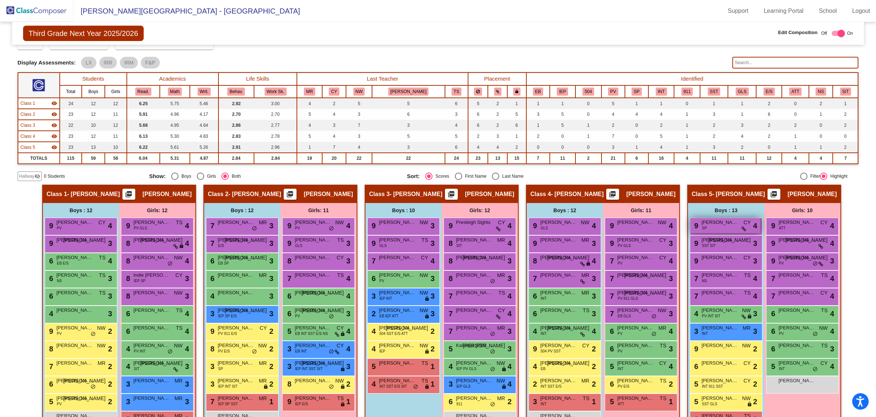
scroll to position [70, 0]
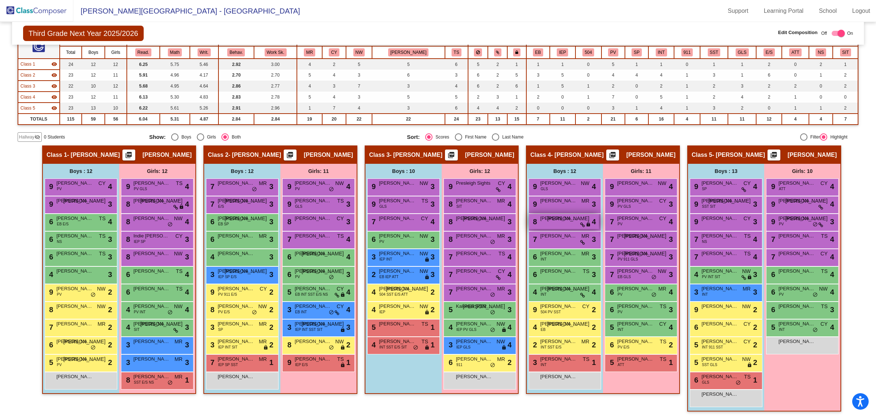
click at [565, 217] on span "[PERSON_NAME]" at bounding box center [558, 218] width 37 height 7
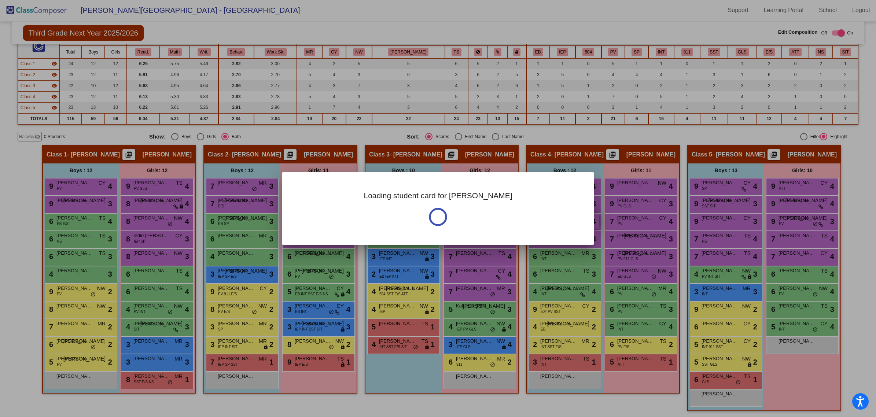
scroll to position [0, 0]
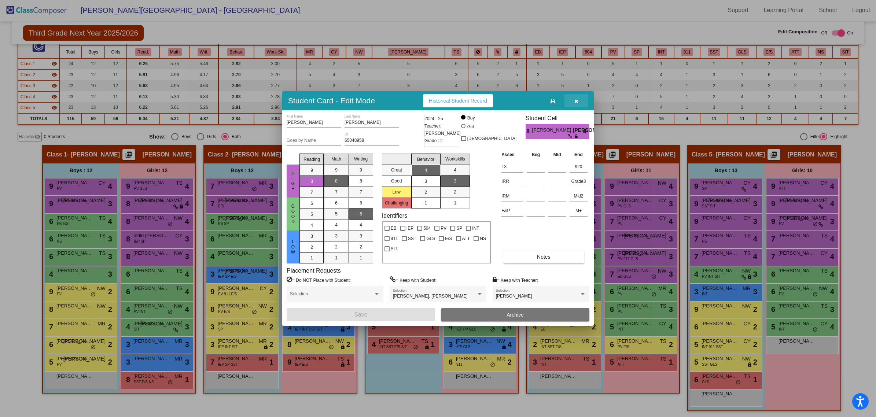
click at [577, 101] on icon "button" at bounding box center [576, 101] width 4 height 5
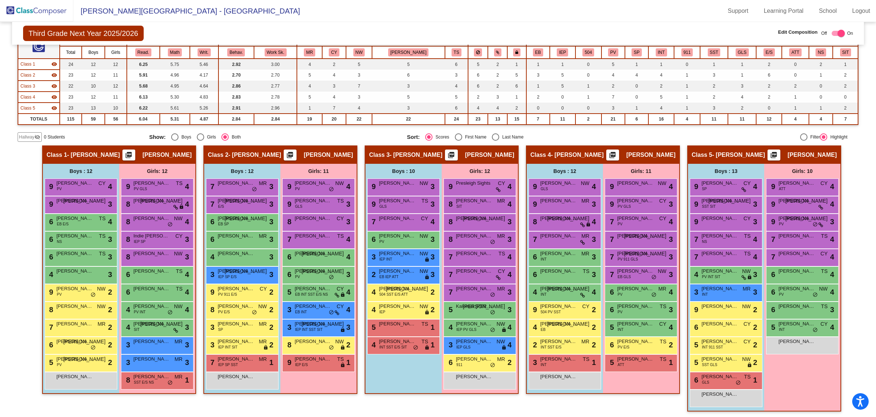
scroll to position [0, 0]
click at [93, 217] on div "6 [PERSON_NAME] EB E/S TS lock do_not_disturb_alt 4" at bounding box center [80, 221] width 70 height 15
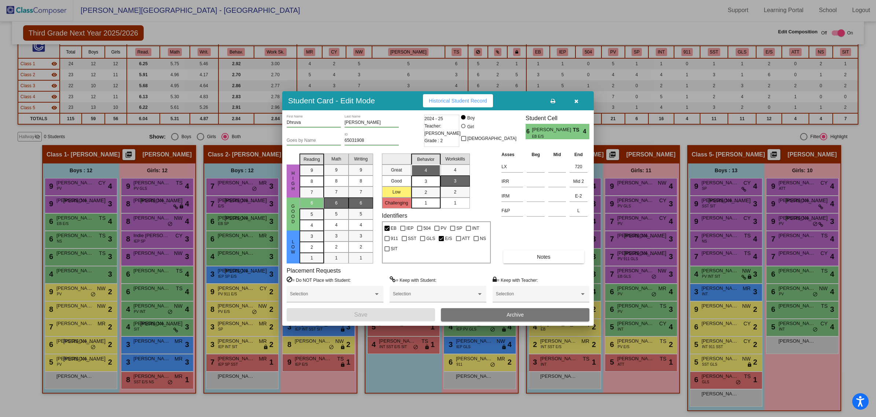
click at [519, 252] on button "Archive" at bounding box center [515, 314] width 148 height 13
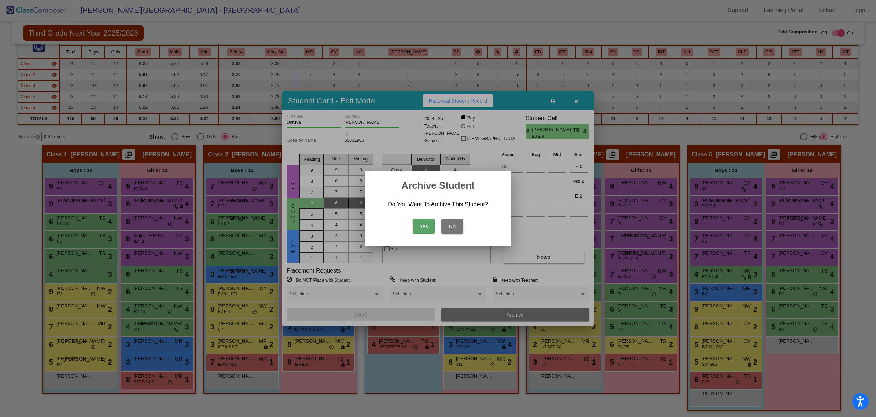
click at [430, 229] on button "Yes" at bounding box center [424, 226] width 22 height 15
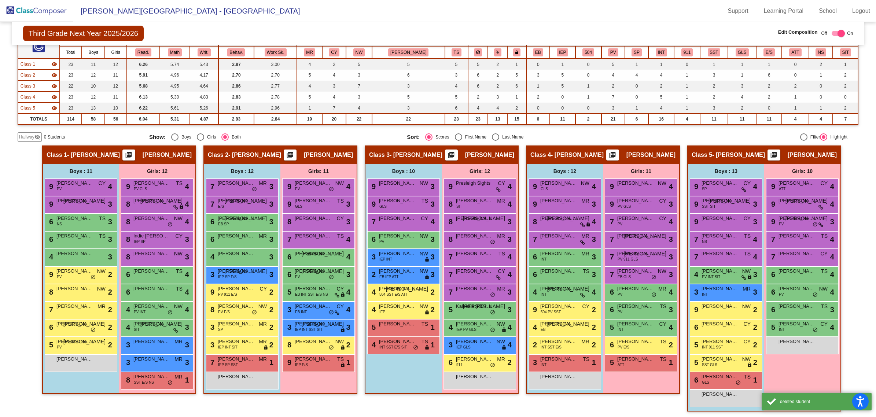
scroll to position [0, 0]
click at [42, 8] on img at bounding box center [36, 11] width 73 height 22
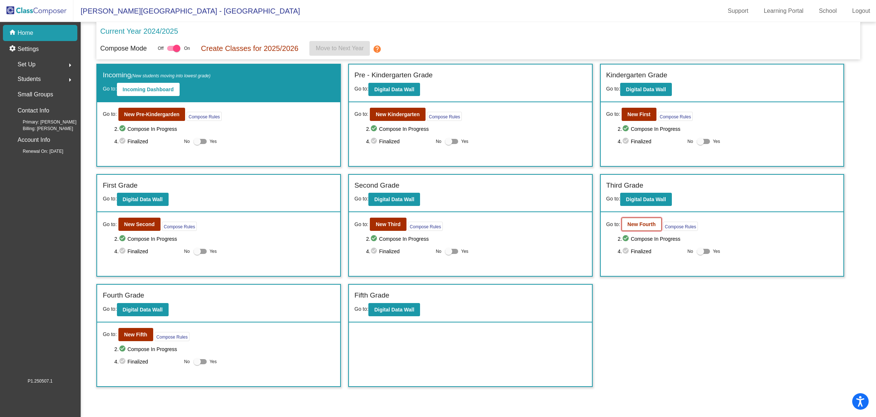
click at [586, 221] on b "New Fourth" at bounding box center [641, 224] width 28 height 6
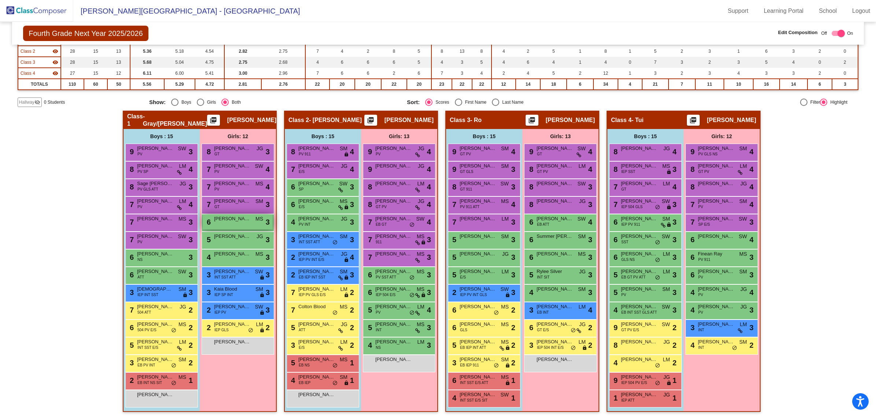
scroll to position [95, 0]
click at [37, 12] on img at bounding box center [36, 11] width 73 height 22
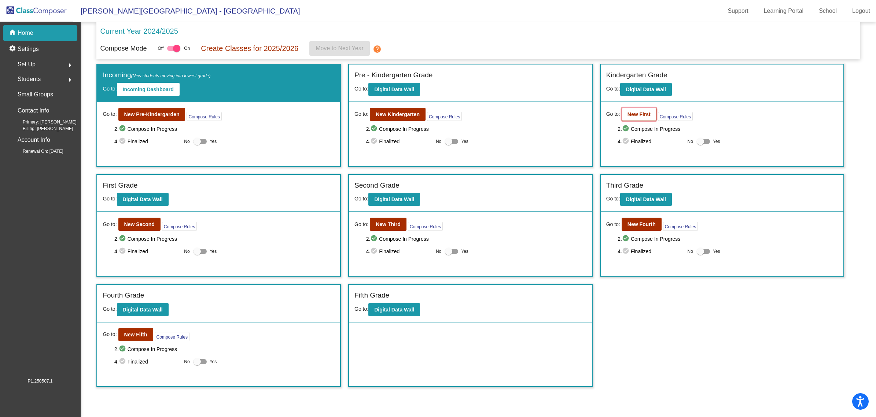
click at [586, 118] on button "New First" at bounding box center [638, 114] width 35 height 13
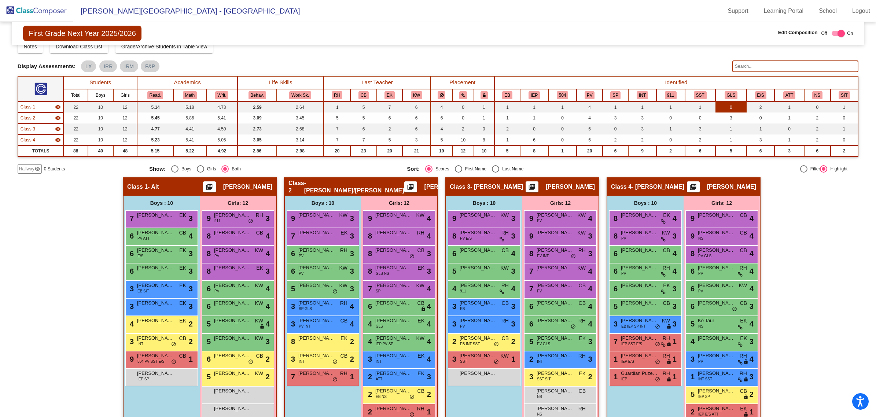
scroll to position [42, 0]
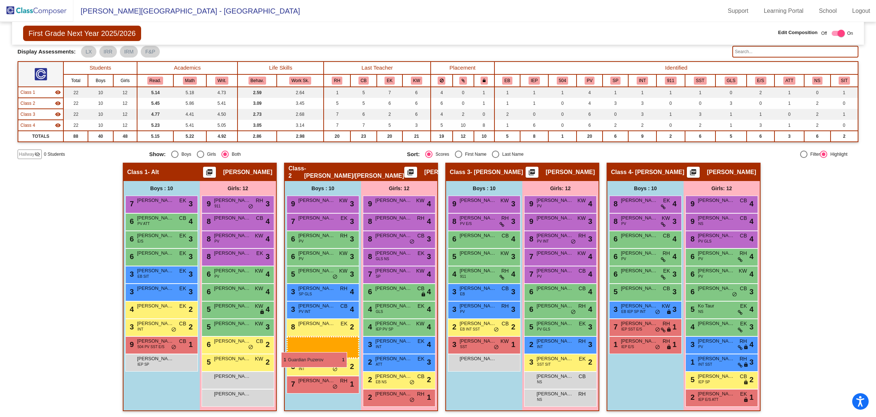
drag, startPoint x: 647, startPoint y: 364, endPoint x: 281, endPoint y: 352, distance: 366.2
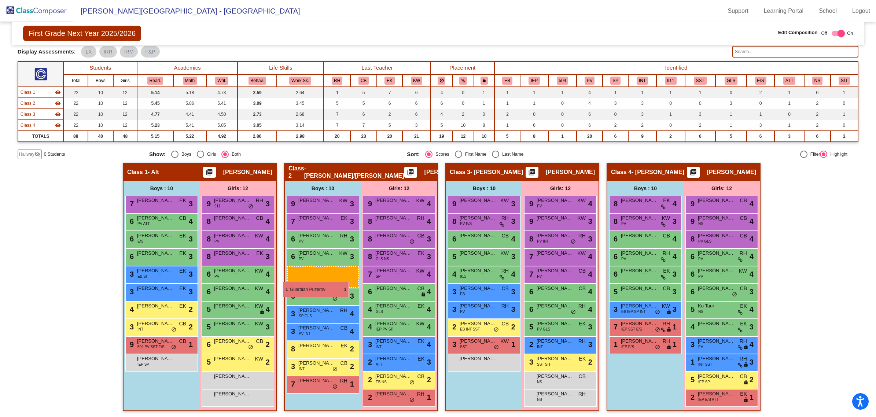
drag, startPoint x: 631, startPoint y: 363, endPoint x: 283, endPoint y: 281, distance: 357.8
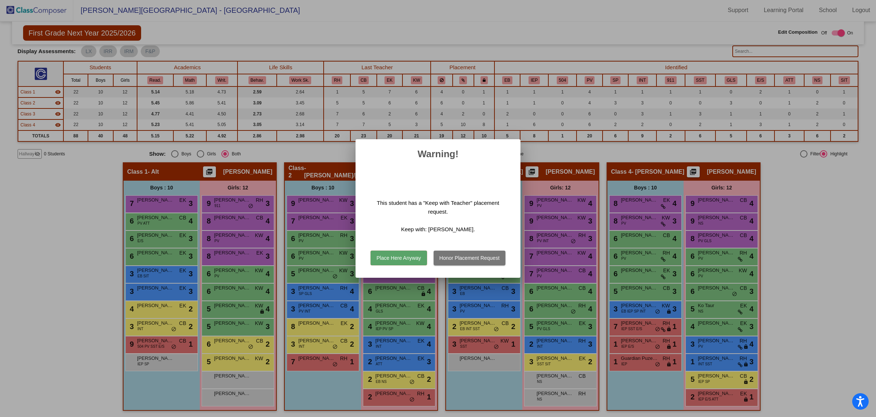
scroll to position [0, 0]
click at [414, 252] on button "Place Here Anyway" at bounding box center [398, 258] width 56 height 15
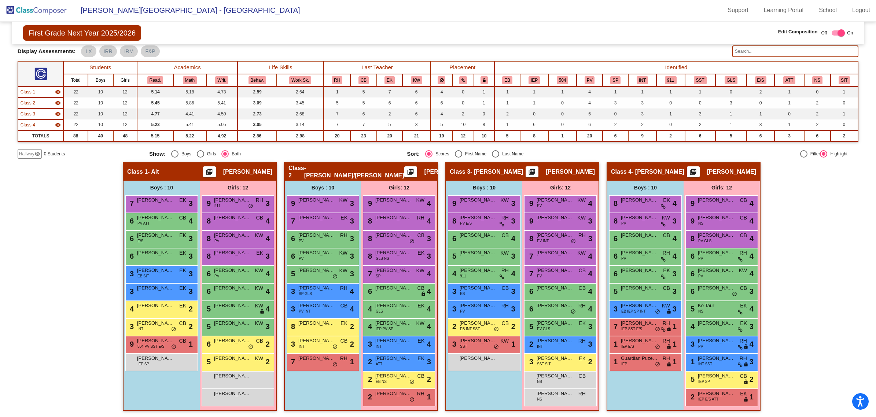
scroll to position [0, 0]
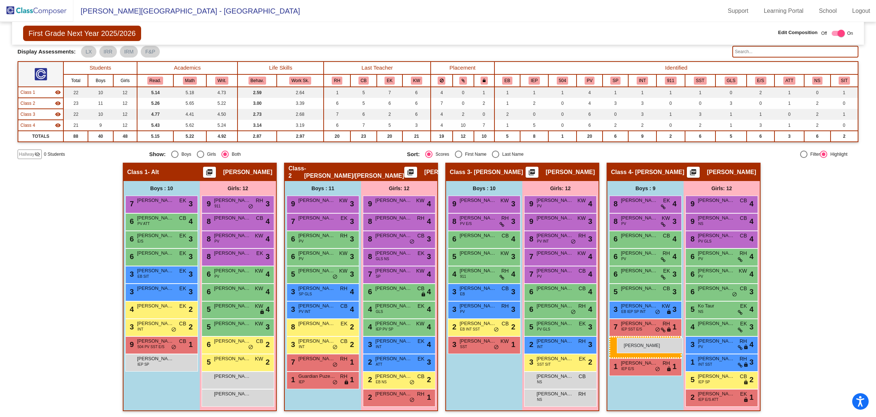
drag, startPoint x: 480, startPoint y: 361, endPoint x: 617, endPoint y: 338, distance: 138.7
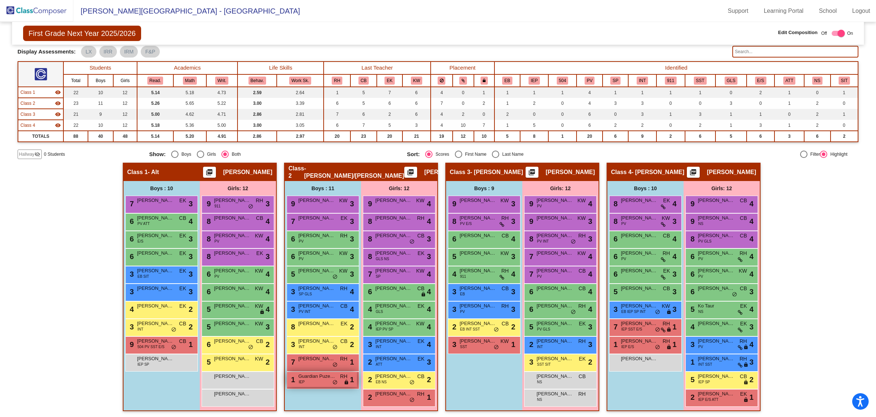
click at [316, 252] on div "1 Guardian Puzerov IEP RH lock do_not_disturb_alt 1" at bounding box center [322, 379] width 70 height 15
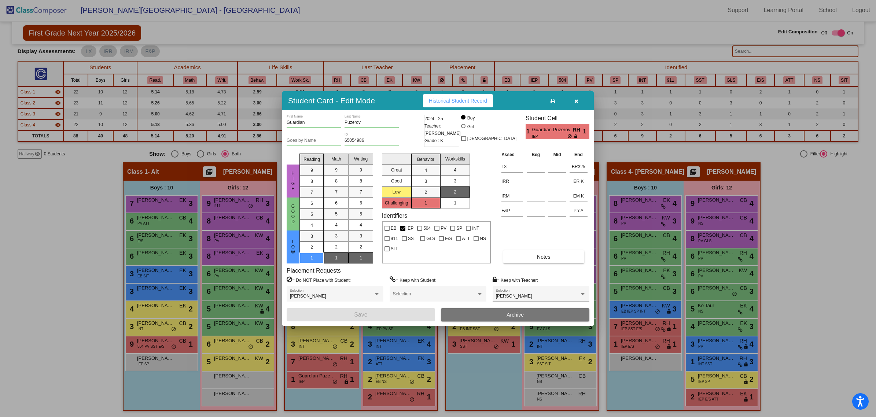
click at [550, 252] on div "[PERSON_NAME] Selection" at bounding box center [541, 295] width 90 height 13
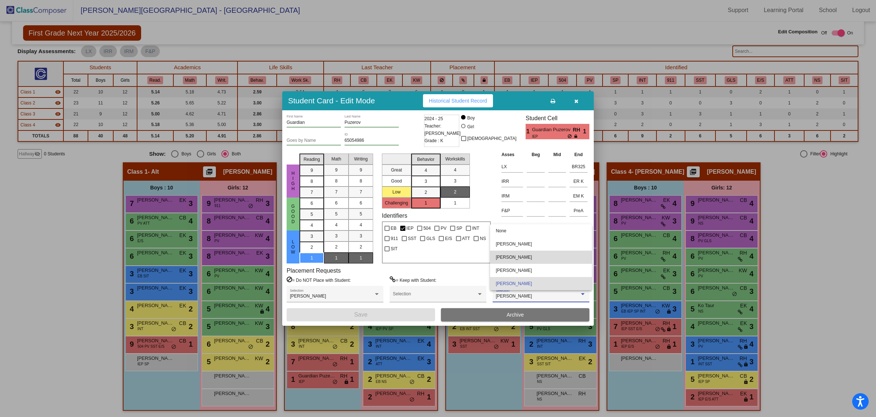
click at [532, 252] on span "[PERSON_NAME]" at bounding box center [541, 257] width 90 height 13
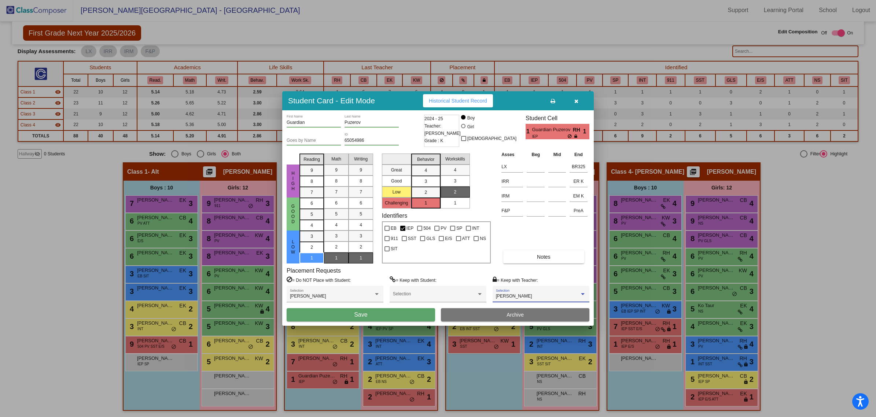
click at [370, 252] on button "Save" at bounding box center [361, 314] width 148 height 13
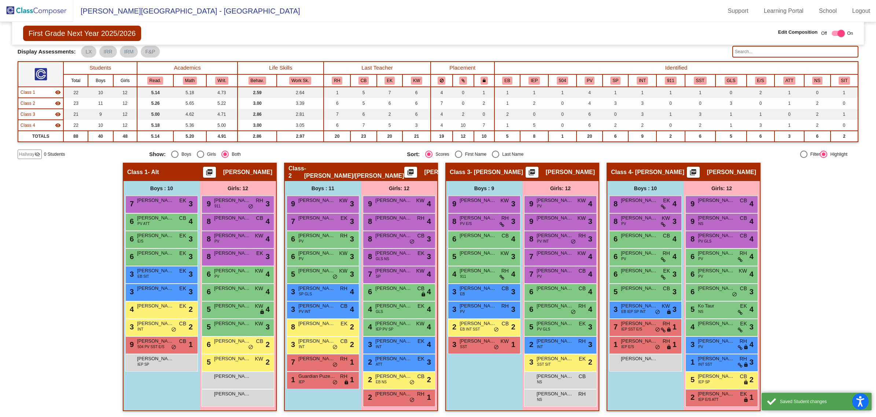
scroll to position [0, 0]
click at [155, 252] on div "[PERSON_NAME] IEP SP lock do_not_disturb_alt" at bounding box center [161, 361] width 70 height 15
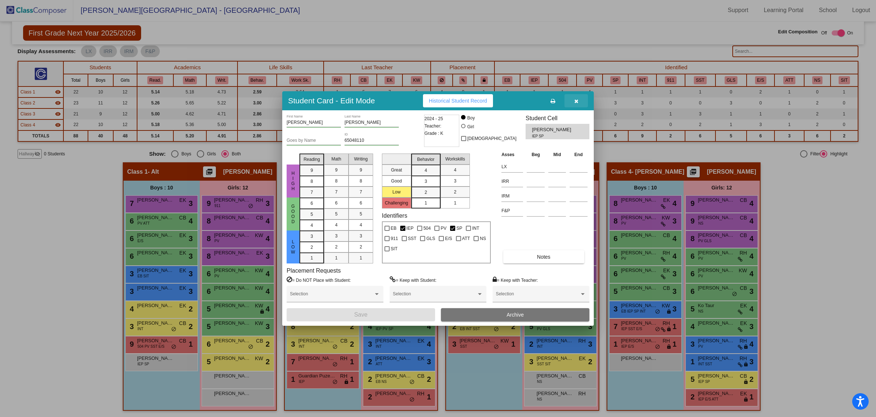
click at [581, 101] on button "button" at bounding box center [575, 100] width 23 height 13
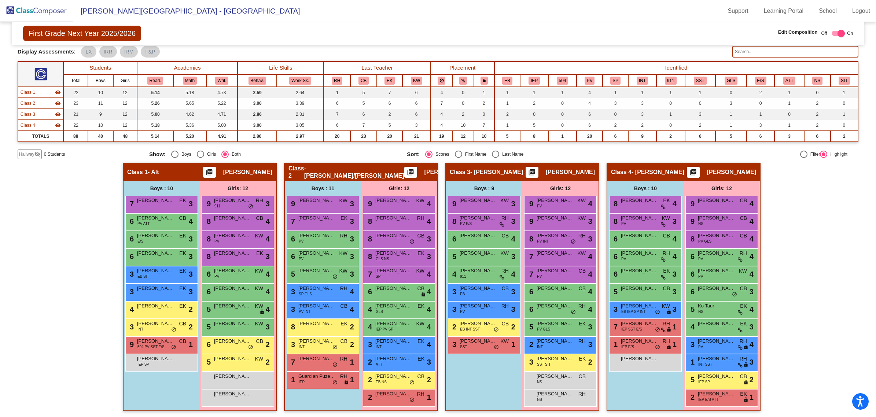
scroll to position [0, 0]
click at [147, 252] on div "[PERSON_NAME] IEP SP lock do_not_disturb_alt" at bounding box center [161, 361] width 70 height 15
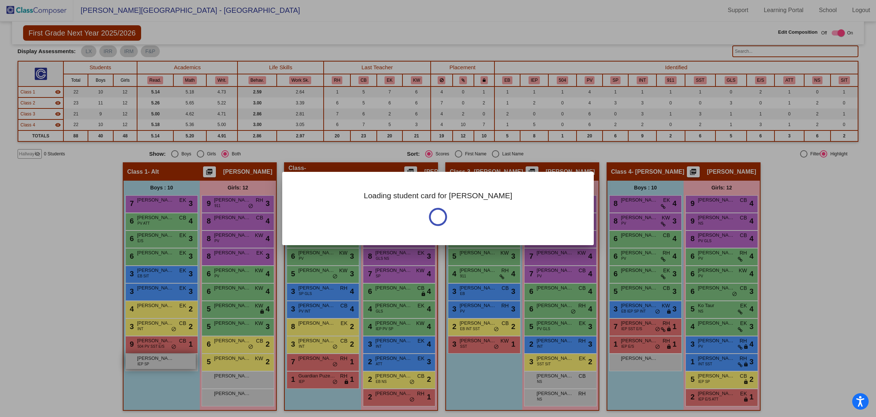
scroll to position [0, 0]
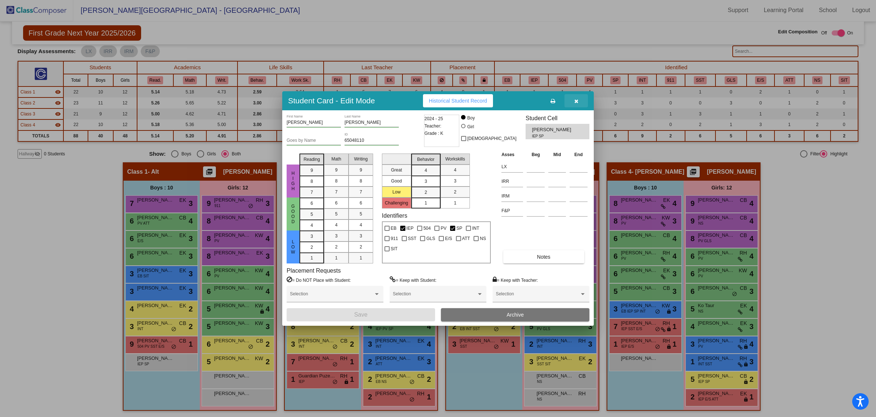
click at [576, 100] on icon "button" at bounding box center [576, 101] width 4 height 5
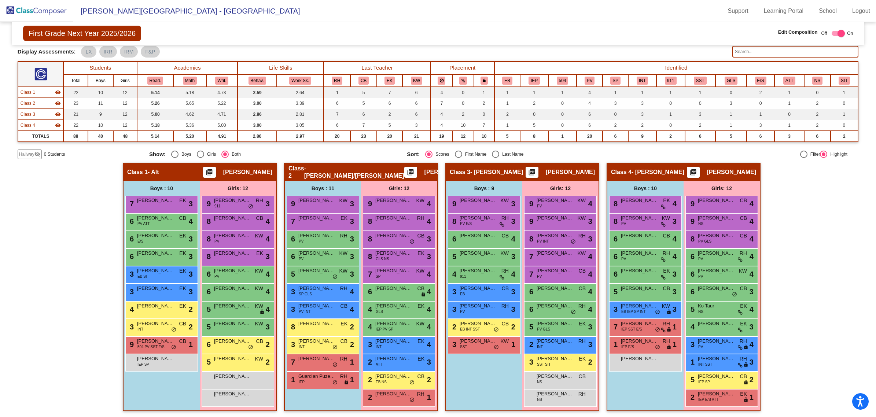
scroll to position [0, 0]
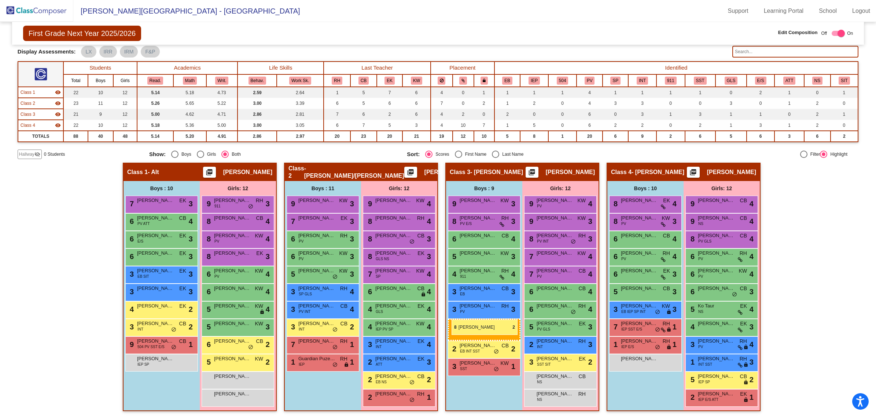
drag, startPoint x: 325, startPoint y: 327, endPoint x: 452, endPoint y: 319, distance: 127.4
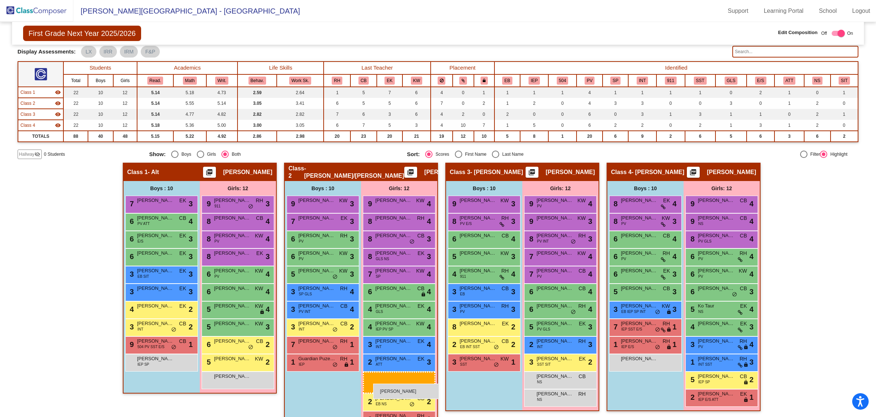
drag, startPoint x: 240, startPoint y: 399, endPoint x: 373, endPoint y: 384, distance: 133.8
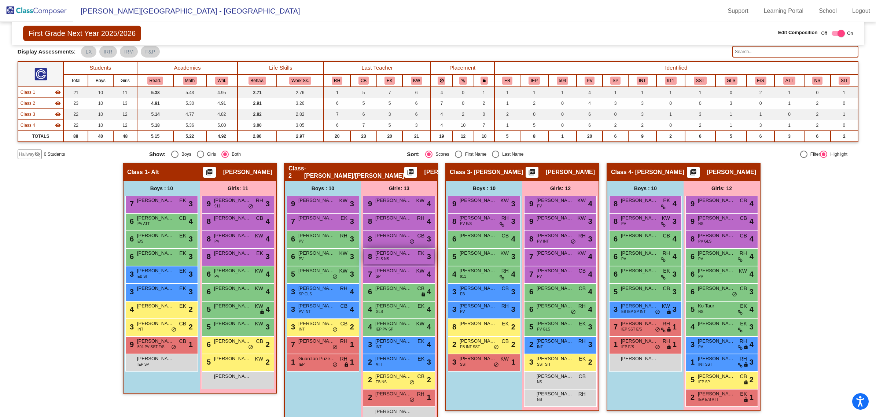
scroll to position [59, 0]
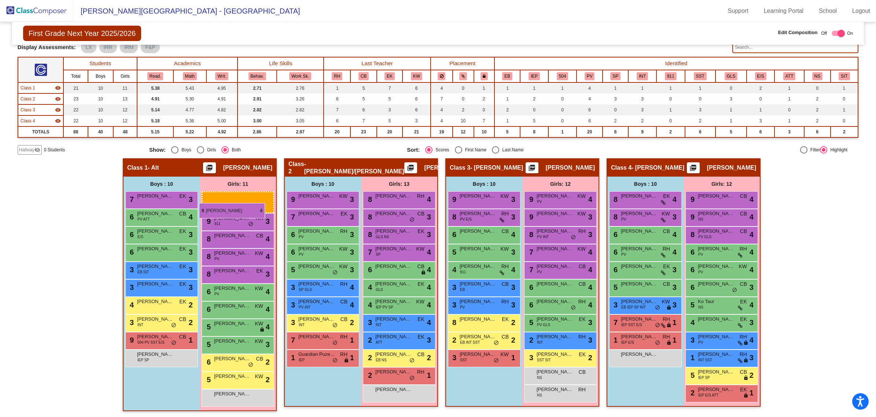
drag, startPoint x: 393, startPoint y: 184, endPoint x: 200, endPoint y: 200, distance: 193.4
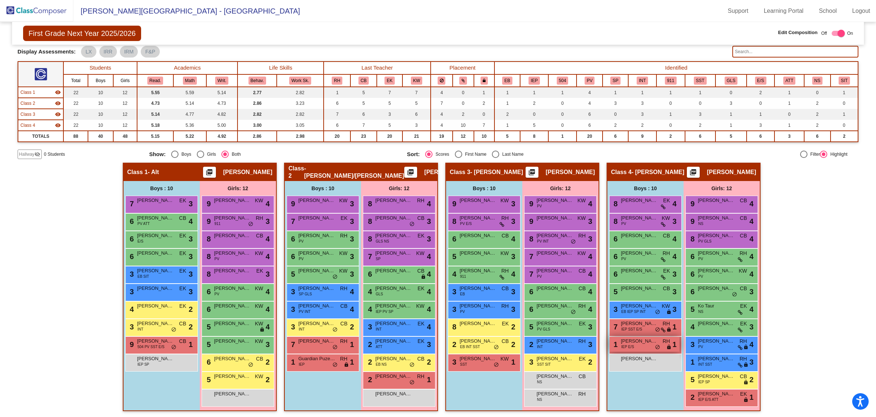
click at [586, 252] on span "[PERSON_NAME]" at bounding box center [639, 340] width 37 height 7
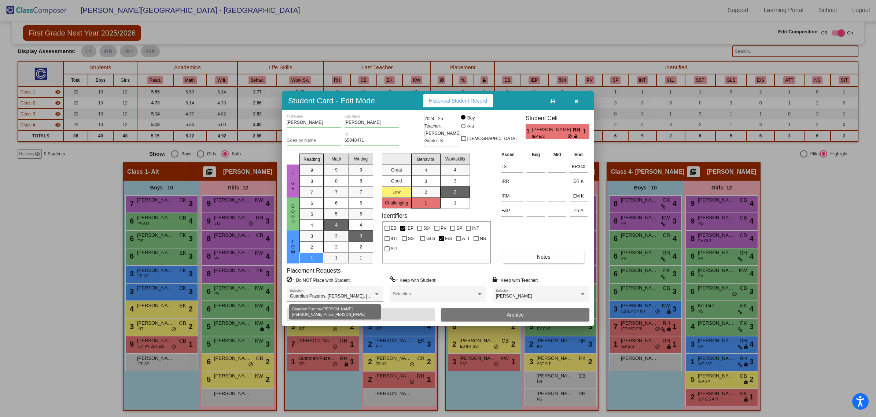
click at [369, 252] on span "Guardian Puzerov, [PERSON_NAME], [PERSON_NAME] Pintos [PERSON_NAME]" at bounding box center [371, 295] width 163 height 5
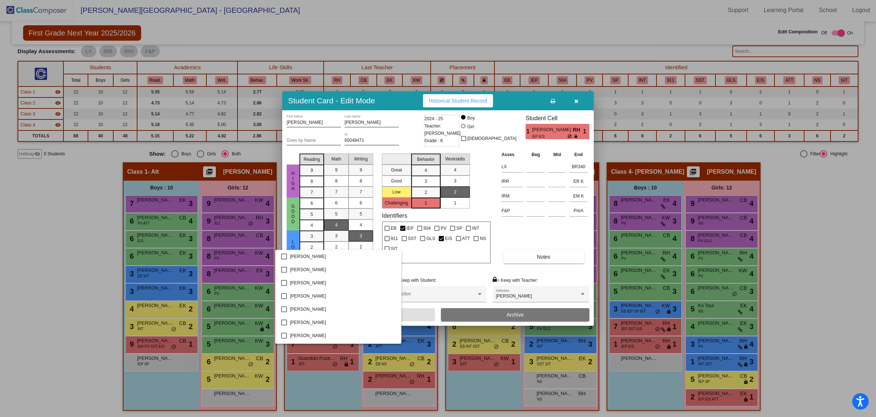
scroll to position [329, 0]
click at [443, 252] on div at bounding box center [438, 208] width 876 height 417
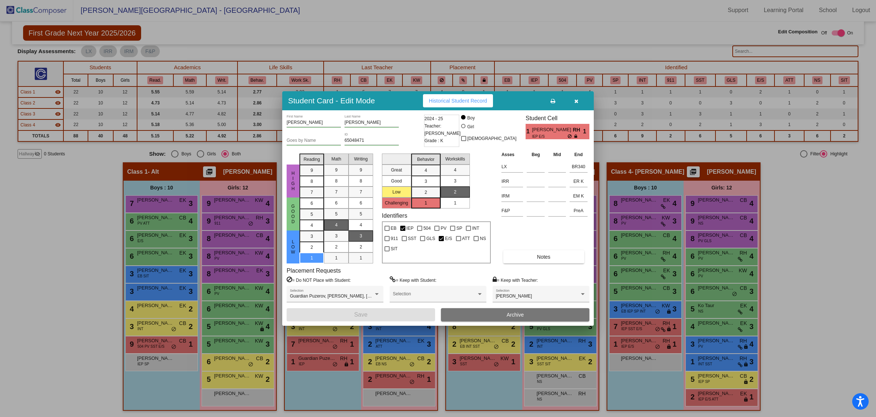
click at [576, 99] on icon "button" at bounding box center [576, 101] width 4 height 5
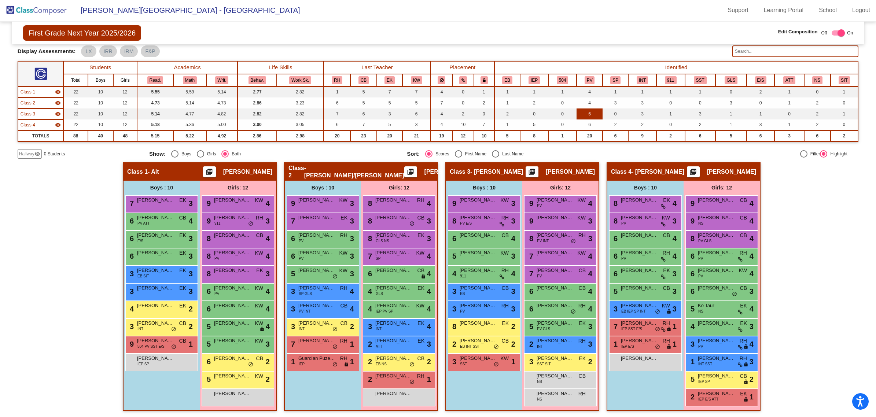
scroll to position [0, 0]
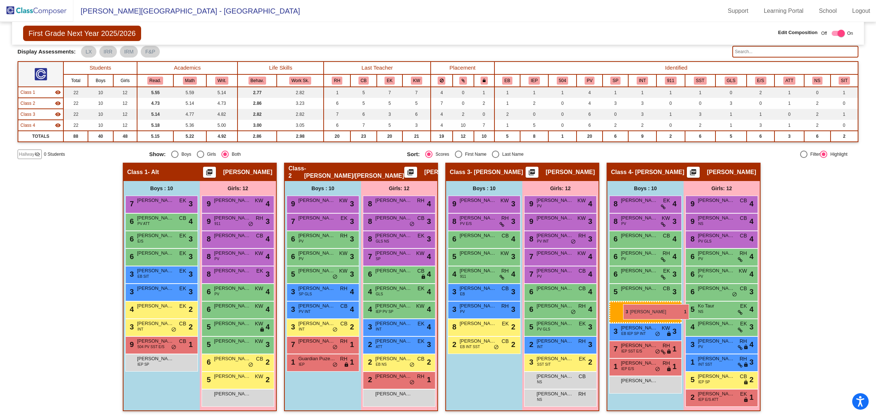
drag, startPoint x: 473, startPoint y: 361, endPoint x: 623, endPoint y: 304, distance: 160.0
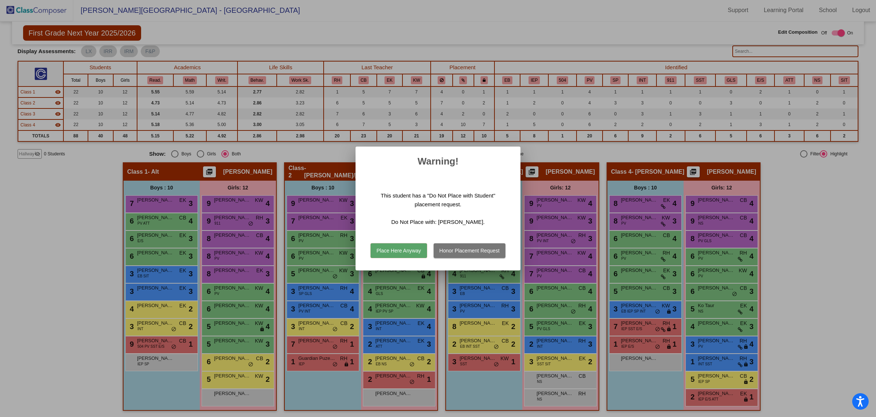
click at [586, 252] on div at bounding box center [438, 208] width 876 height 417
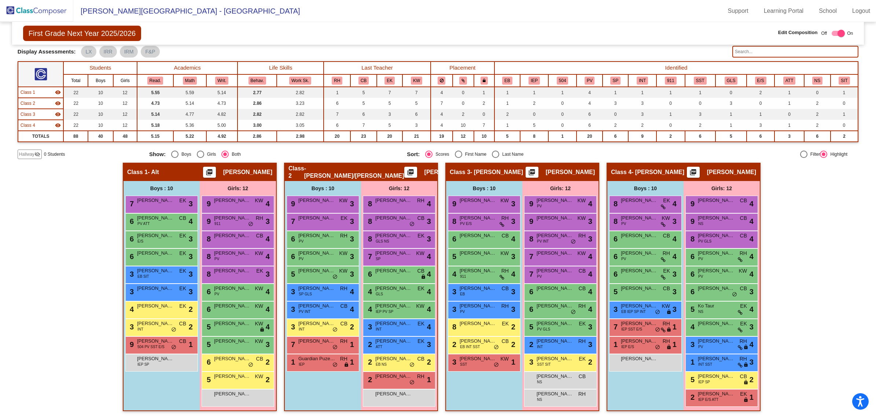
scroll to position [0, 0]
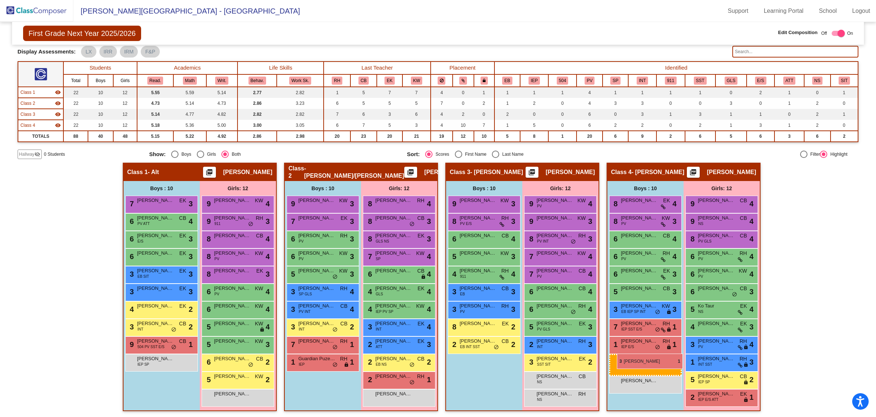
drag, startPoint x: 473, startPoint y: 358, endPoint x: 617, endPoint y: 354, distance: 143.3
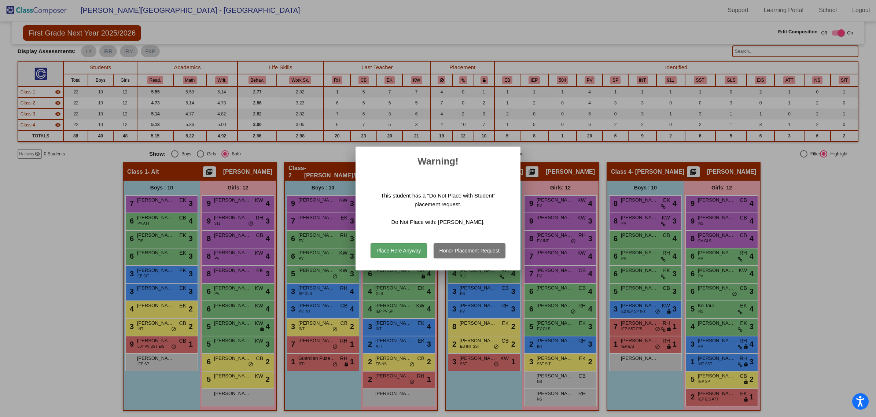
click at [460, 252] on button "Honor Placement Request" at bounding box center [469, 250] width 72 height 15
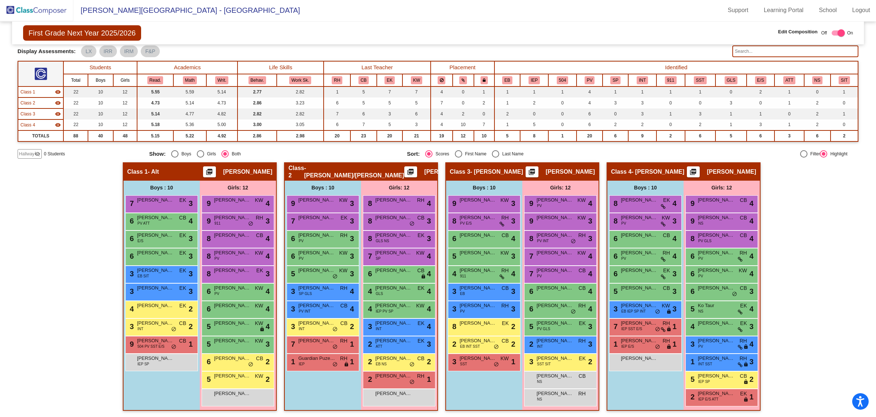
scroll to position [0, 0]
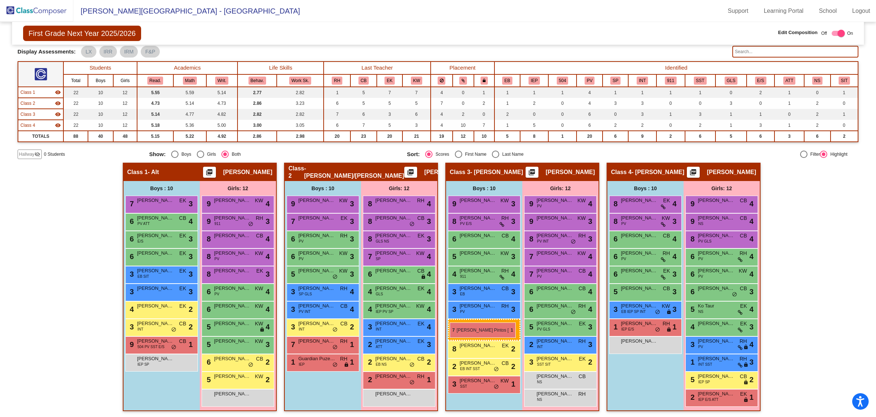
drag, startPoint x: 642, startPoint y: 329, endPoint x: 450, endPoint y: 322, distance: 192.1
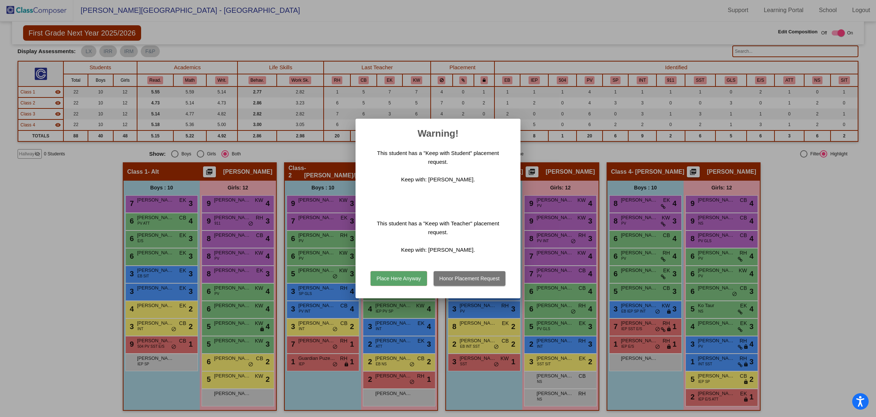
click at [391, 252] on button "Place Here Anyway" at bounding box center [398, 278] width 56 height 15
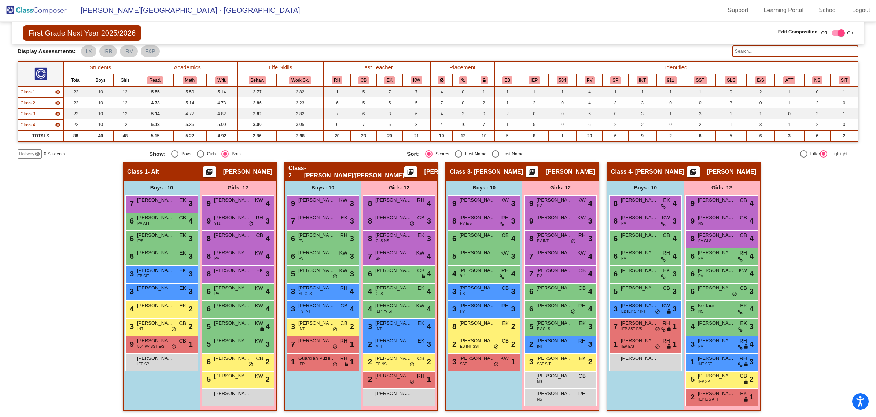
scroll to position [0, 0]
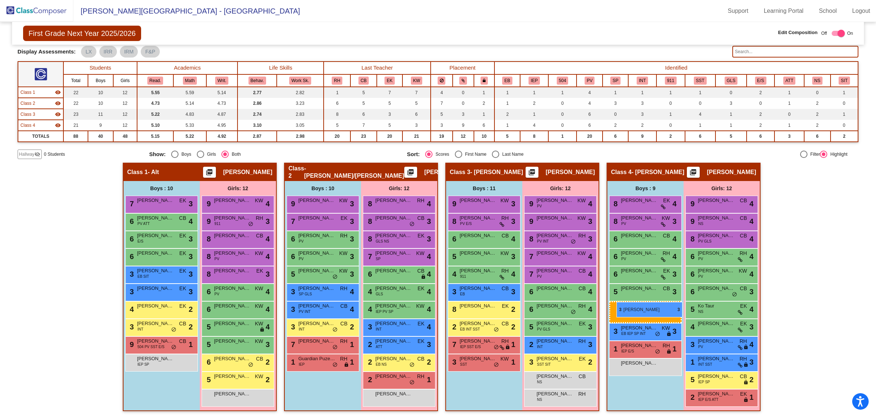
drag, startPoint x: 493, startPoint y: 308, endPoint x: 616, endPoint y: 302, distance: 123.6
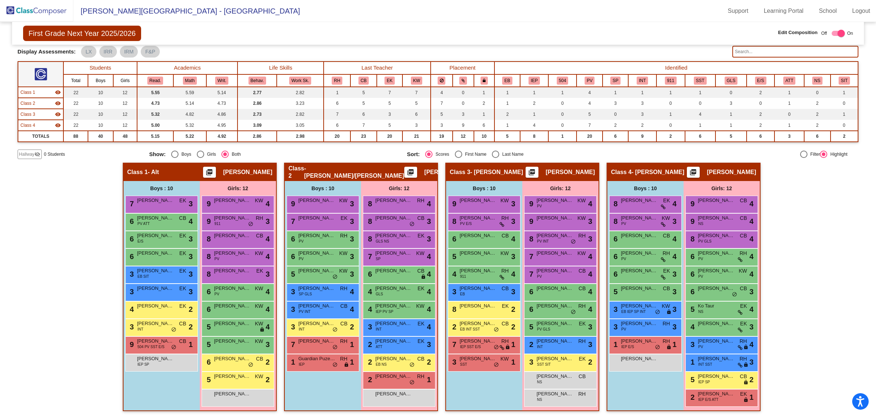
click at [38, 13] on img at bounding box center [36, 11] width 73 height 22
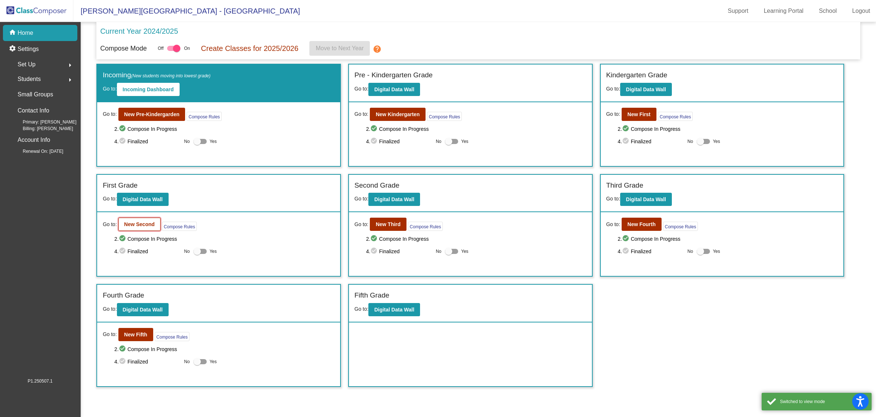
click at [139, 222] on b "New Second" at bounding box center [139, 224] width 30 height 6
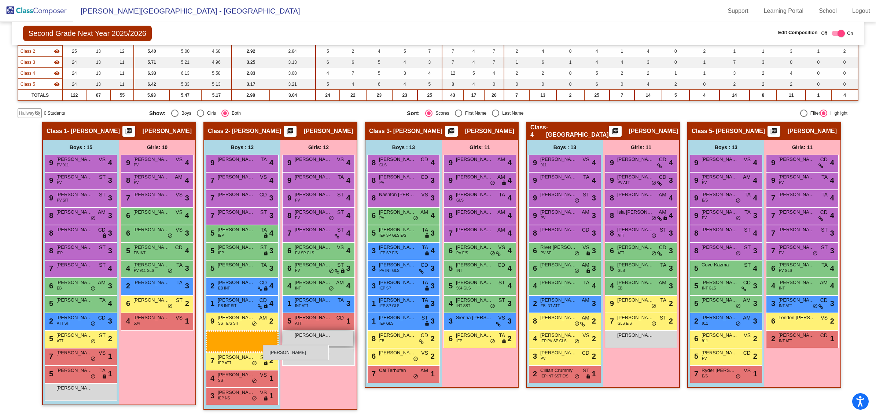
scroll to position [93, 0]
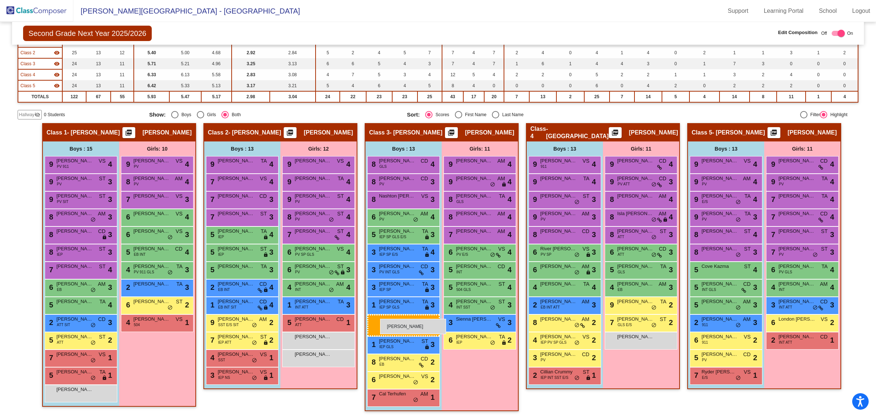
drag, startPoint x: 73, startPoint y: 394, endPoint x: 380, endPoint y: 319, distance: 315.8
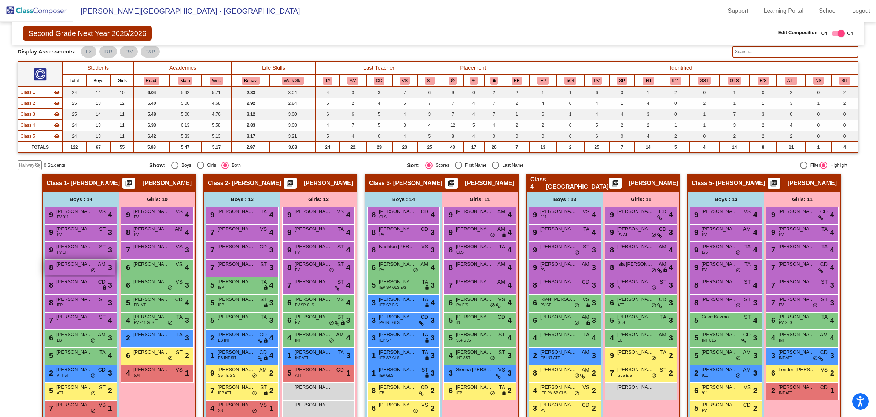
scroll to position [88, 0]
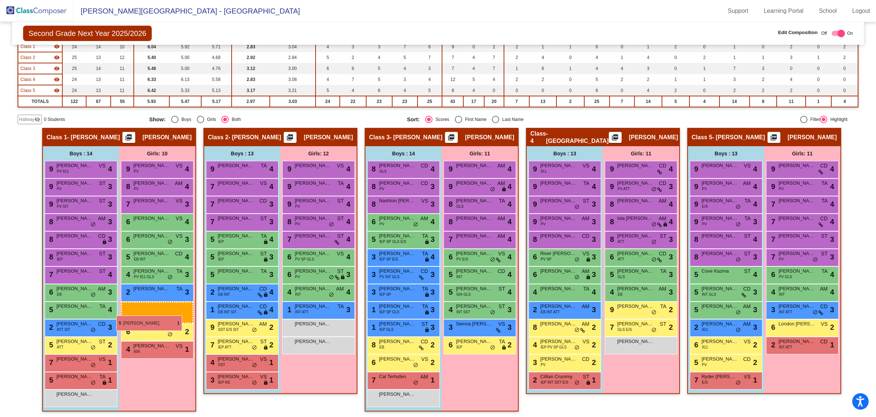
drag, startPoint x: 315, startPoint y: 325, endPoint x: 116, endPoint y: 315, distance: 199.5
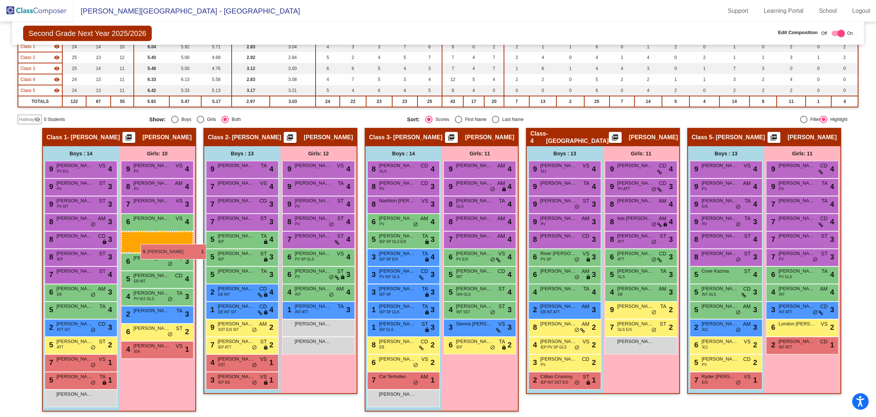
drag, startPoint x: 307, startPoint y: 322, endPoint x: 140, endPoint y: 244, distance: 183.7
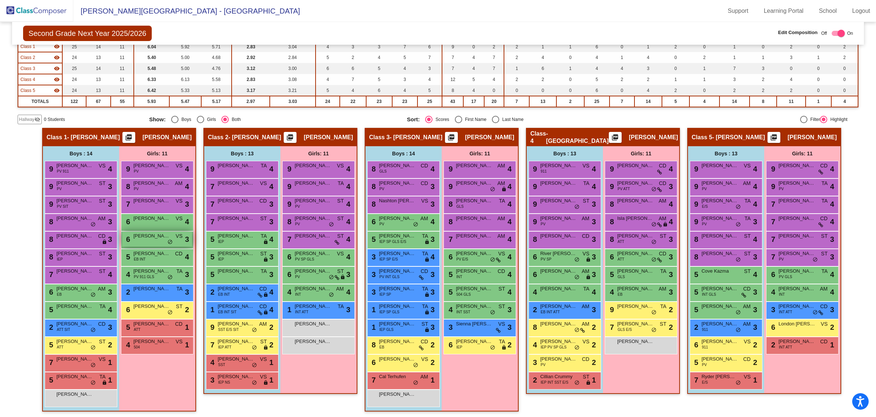
click at [140, 244] on div "6 [PERSON_NAME] VS lock do_not_disturb_alt 3" at bounding box center [157, 239] width 70 height 15
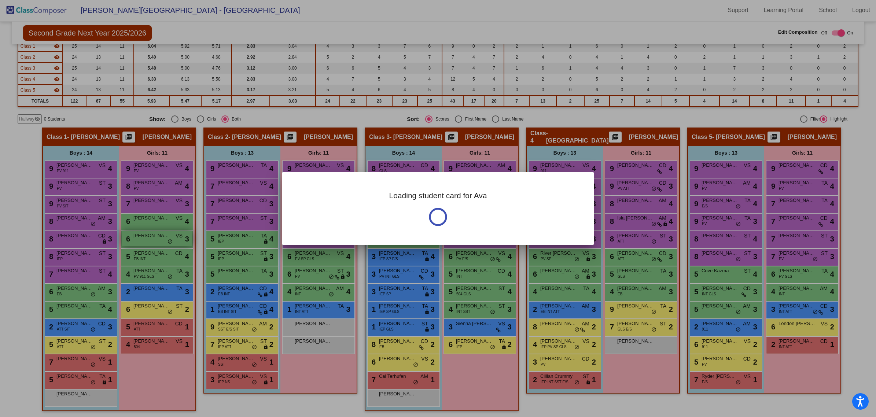
scroll to position [0, 0]
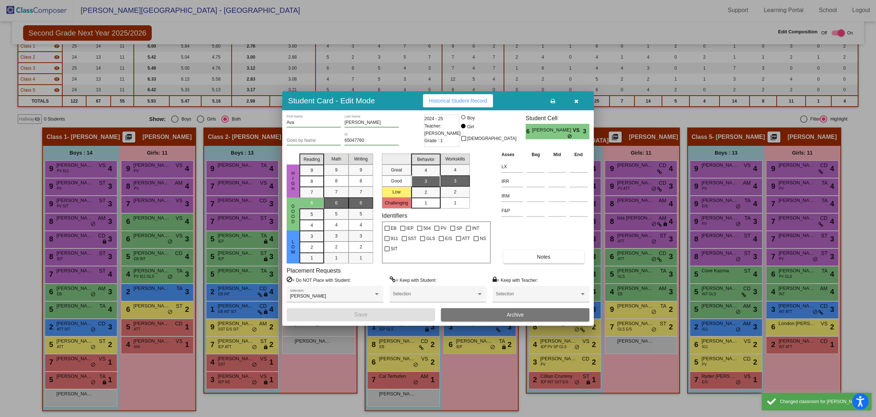
click at [576, 97] on button "button" at bounding box center [575, 100] width 23 height 13
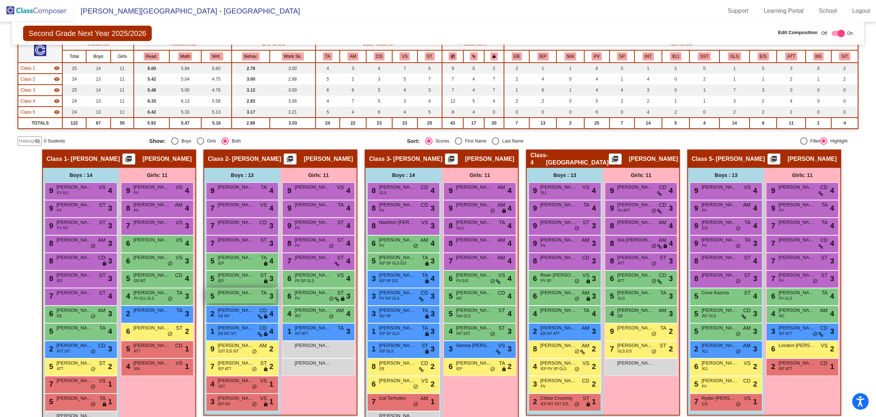
scroll to position [88, 0]
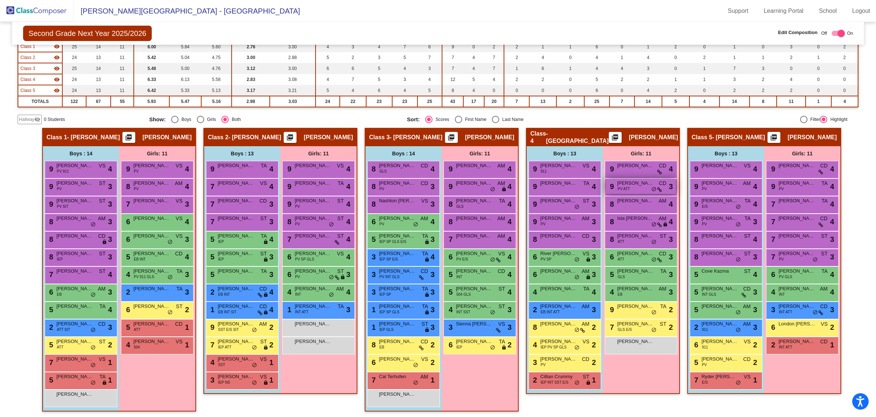
click at [586, 189] on div "9 [PERSON_NAME] PV ATT CD lock do_not_disturb_alt 3" at bounding box center [641, 186] width 70 height 15
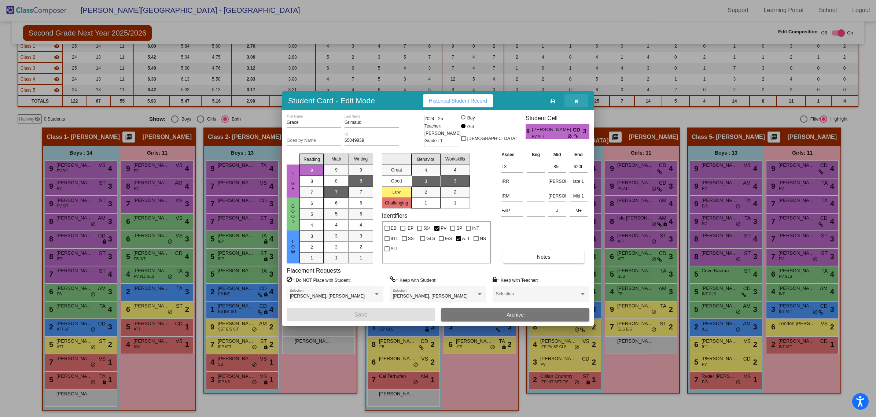
click at [580, 100] on button "button" at bounding box center [575, 100] width 23 height 13
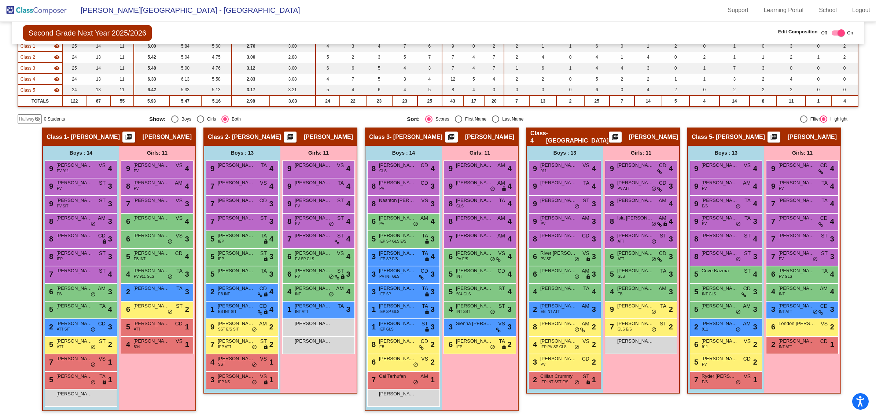
scroll to position [0, 0]
click at [586, 170] on div "9 [PERSON_NAME] CD lock do_not_disturb_alt 4" at bounding box center [802, 168] width 70 height 15
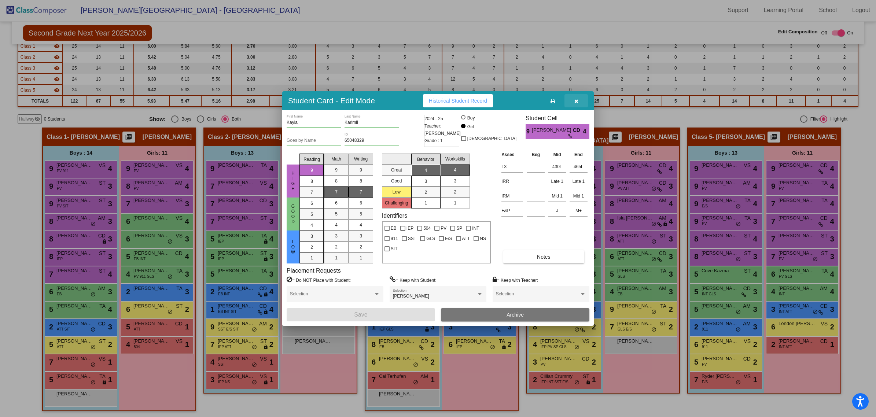
click at [577, 100] on icon "button" at bounding box center [576, 101] width 4 height 5
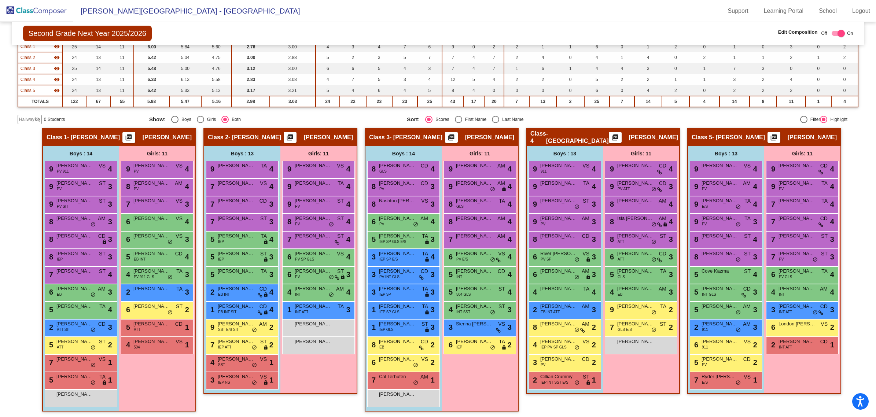
scroll to position [0, 0]
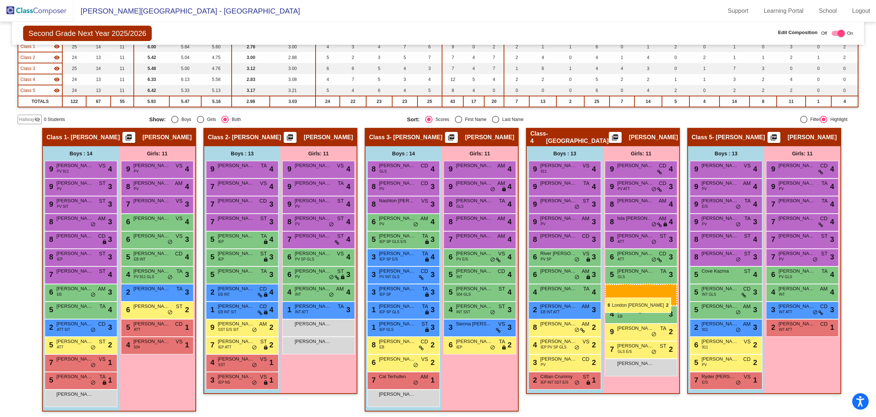
drag, startPoint x: 809, startPoint y: 329, endPoint x: 605, endPoint y: 297, distance: 206.4
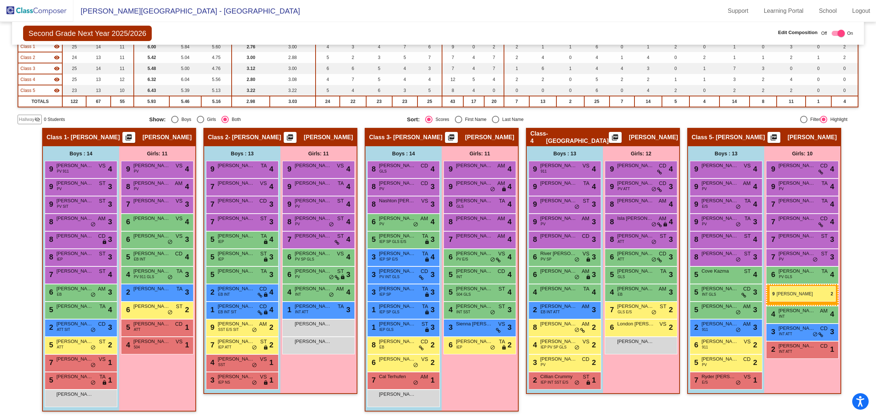
drag, startPoint x: 624, startPoint y: 307, endPoint x: 769, endPoint y: 286, distance: 147.3
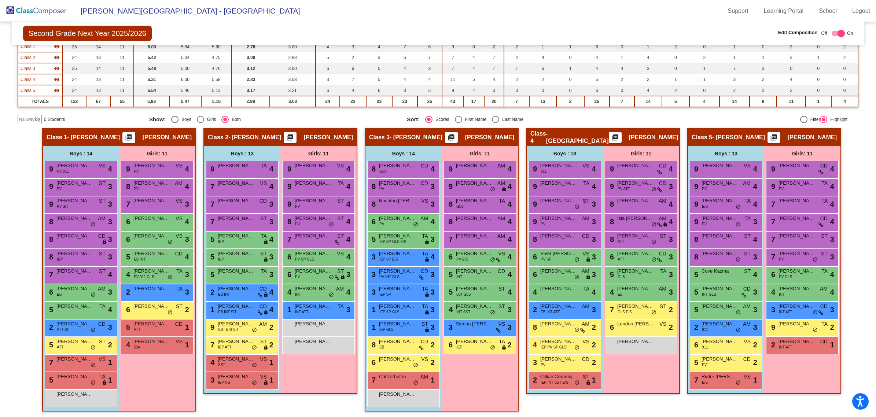
click at [38, 13] on img at bounding box center [36, 11] width 73 height 22
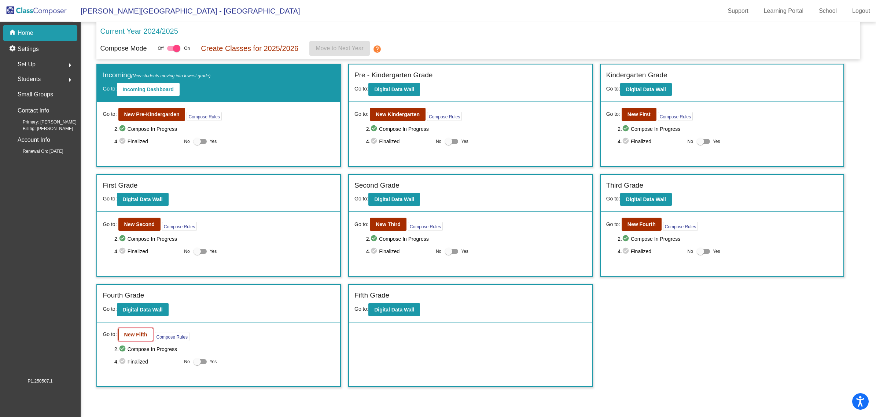
click at [136, 252] on button "New Fifth" at bounding box center [135, 334] width 35 height 13
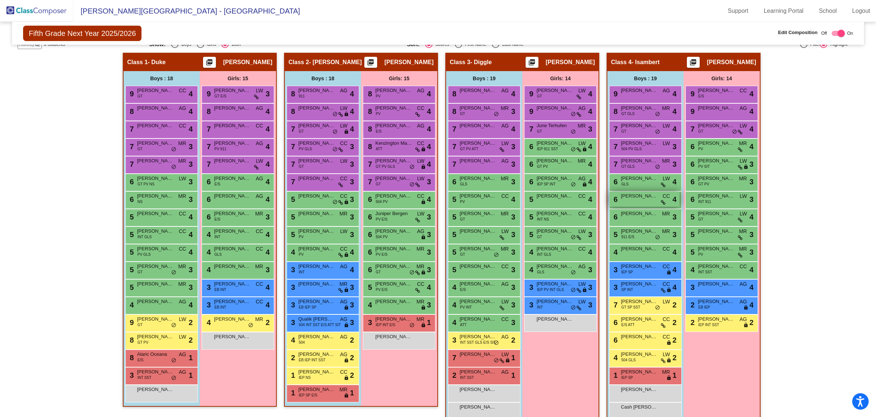
scroll to position [165, 0]
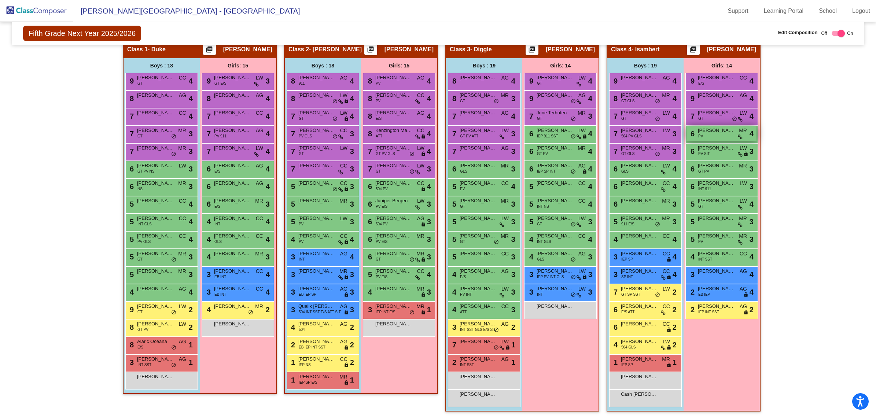
click at [586, 136] on div "6 [PERSON_NAME] PV MR lock do_not_disturb_alt 4" at bounding box center [721, 133] width 70 height 15
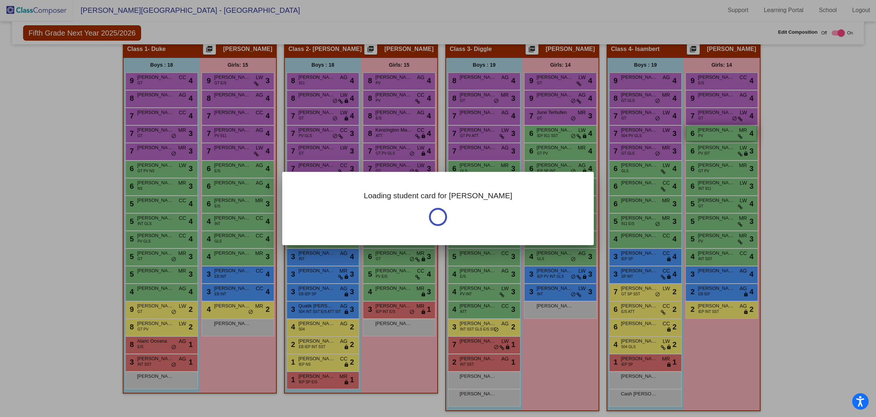
scroll to position [0, 0]
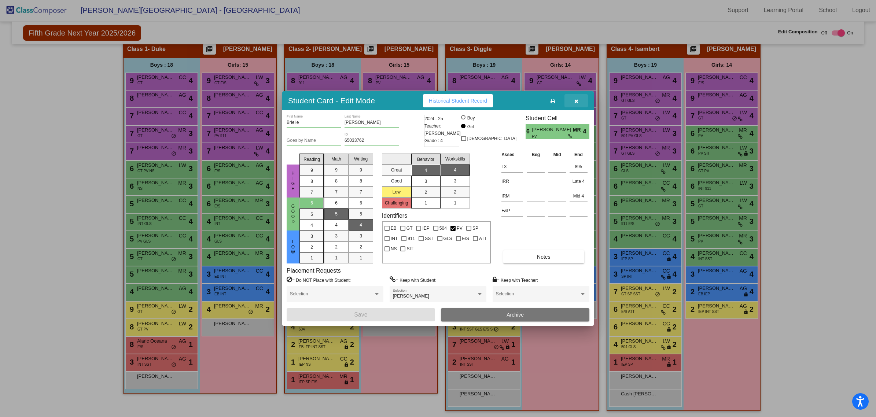
click at [578, 96] on button "button" at bounding box center [575, 100] width 23 height 13
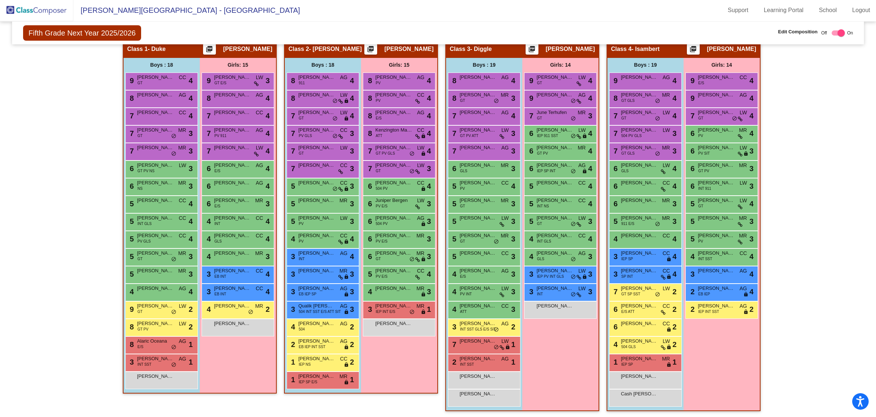
scroll to position [0, 0]
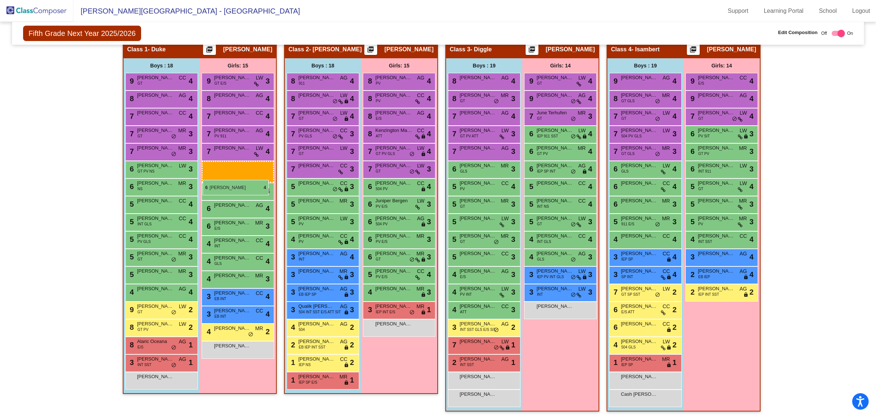
drag, startPoint x: 724, startPoint y: 131, endPoint x: 203, endPoint y: 180, distance: 523.3
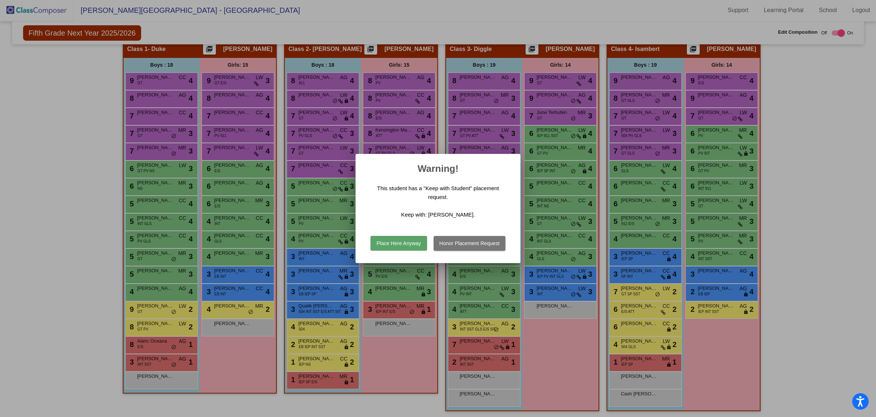
scroll to position [0, 0]
click at [482, 247] on button "Honor Placement Request" at bounding box center [469, 243] width 72 height 15
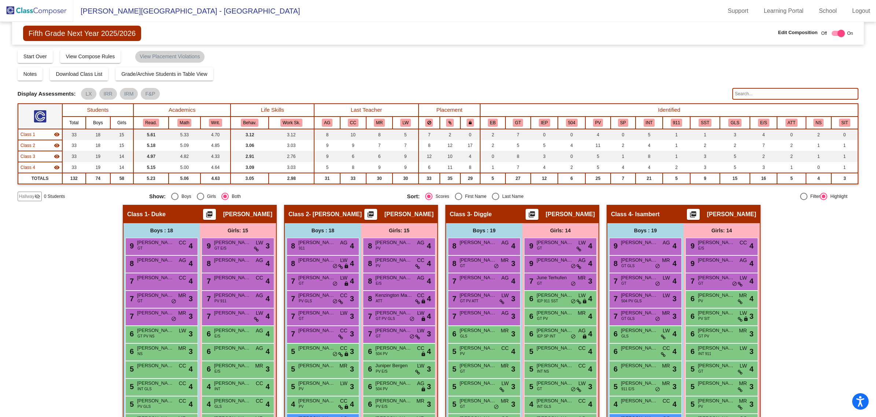
click at [35, 7] on img at bounding box center [36, 11] width 73 height 22
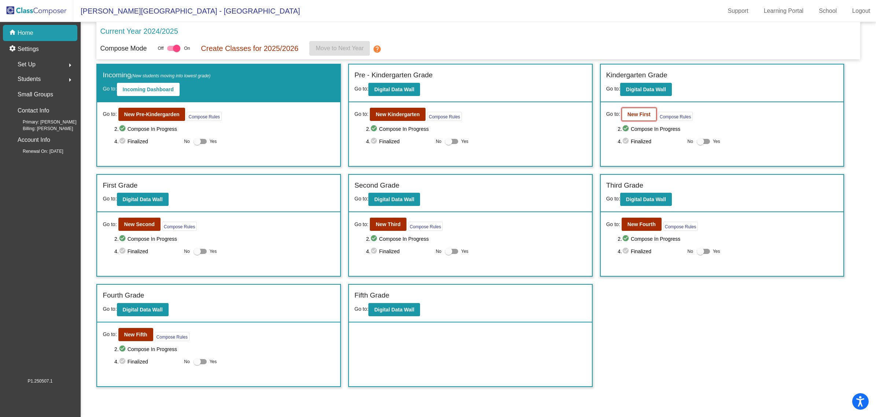
click at [586, 114] on b "New First" at bounding box center [638, 114] width 23 height 6
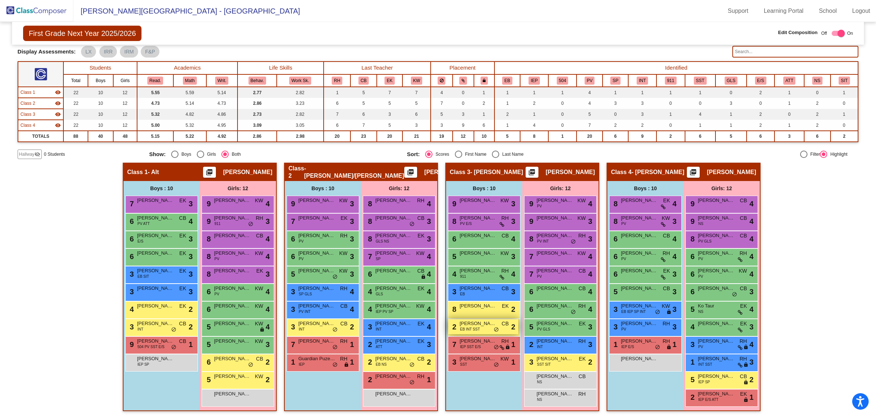
scroll to position [0, 0]
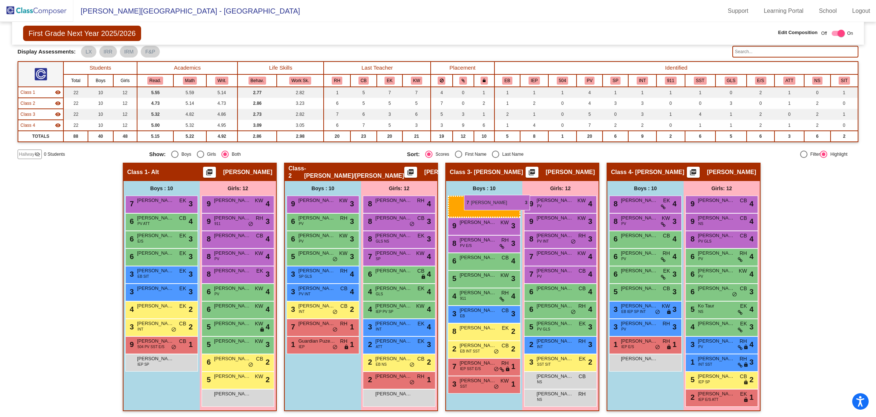
drag, startPoint x: 319, startPoint y: 218, endPoint x: 464, endPoint y: 195, distance: 146.6
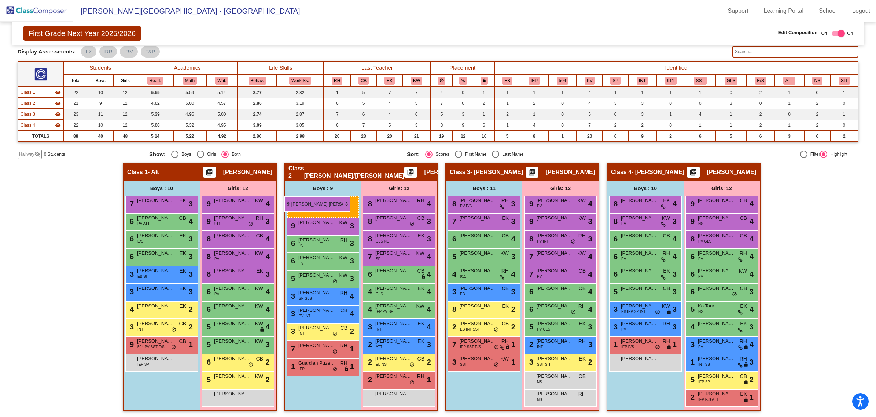
drag, startPoint x: 495, startPoint y: 202, endPoint x: 284, endPoint y: 196, distance: 210.7
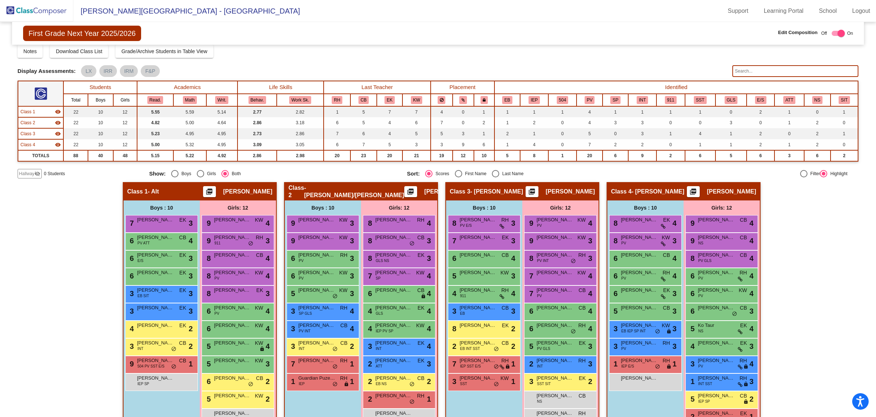
scroll to position [42, 0]
